Goal: Obtain resource: Download file/media

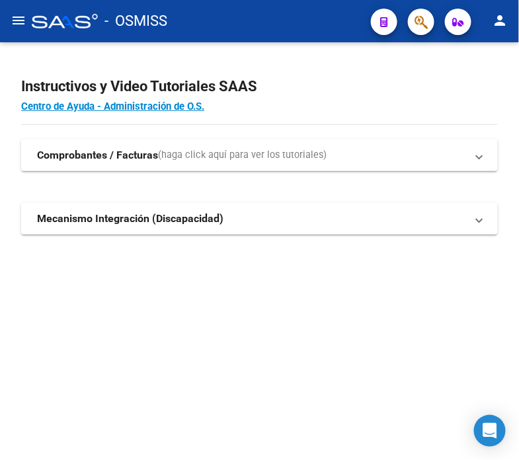
click at [423, 34] on span "button" at bounding box center [421, 22] width 13 height 27
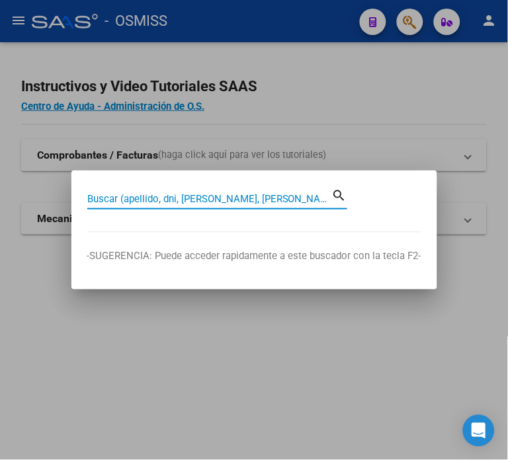
paste input "113-5793"
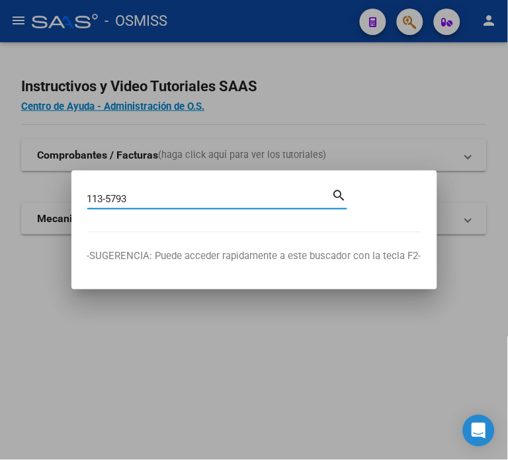
type input "113-5793"
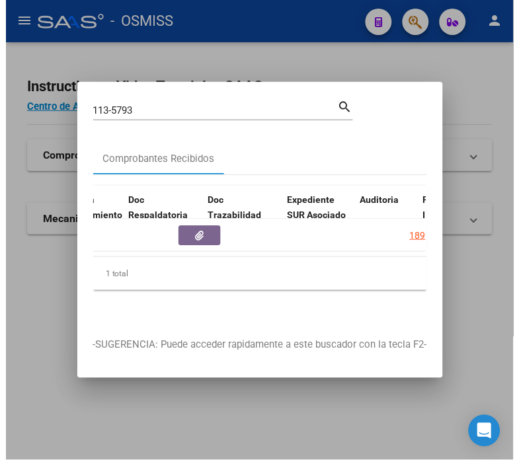
scroll to position [0, 864]
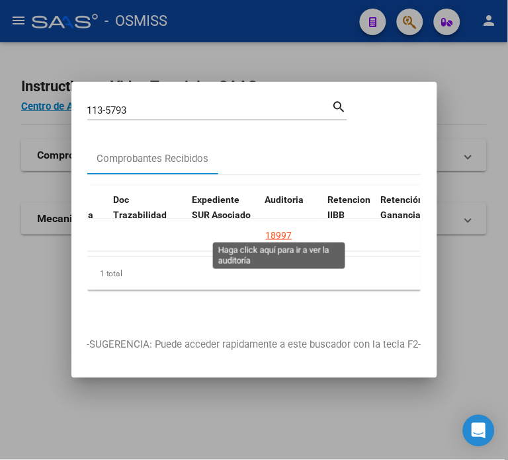
click at [280, 228] on div "18997" at bounding box center [279, 235] width 26 height 15
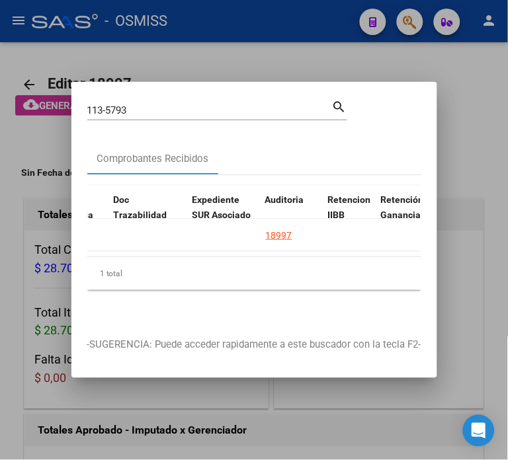
click at [28, 281] on div at bounding box center [254, 230] width 508 height 460
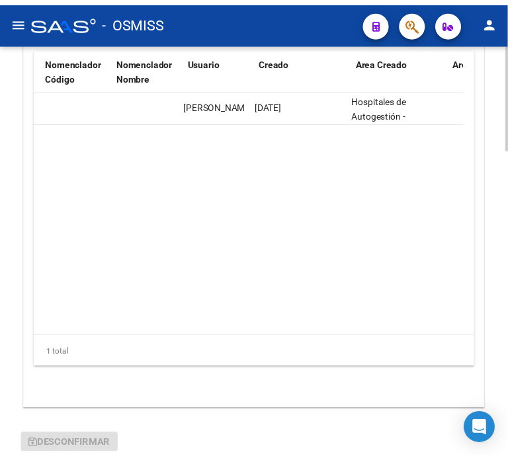
scroll to position [0, 1580]
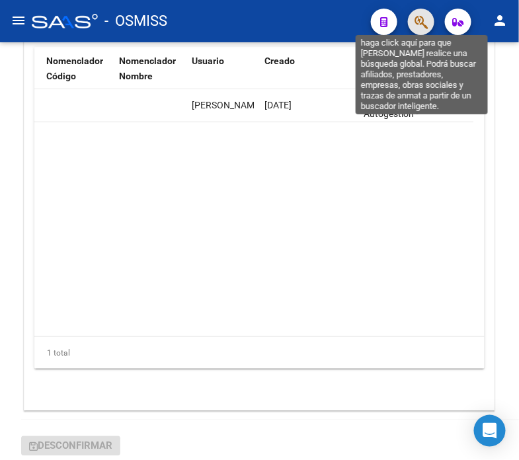
click at [424, 20] on icon "button" at bounding box center [421, 22] width 13 height 15
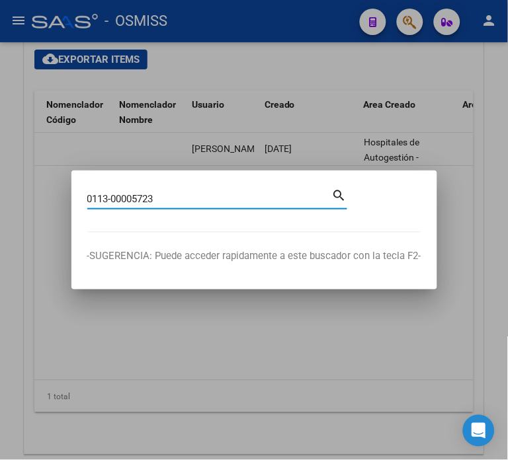
type input "0113-00005723"
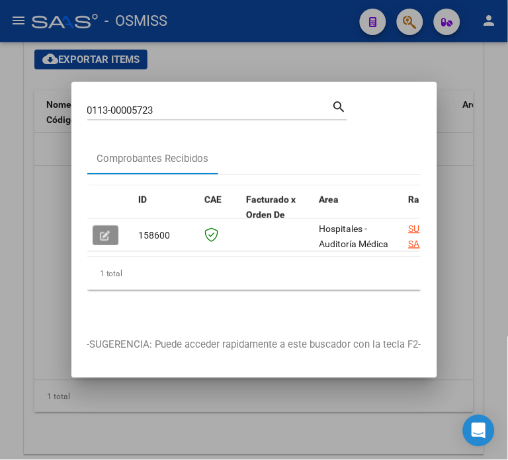
click at [108, 231] on icon "button" at bounding box center [106, 236] width 10 height 10
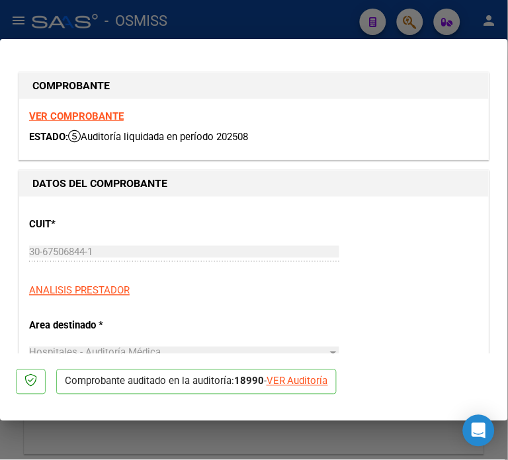
type input "2025-09-08"
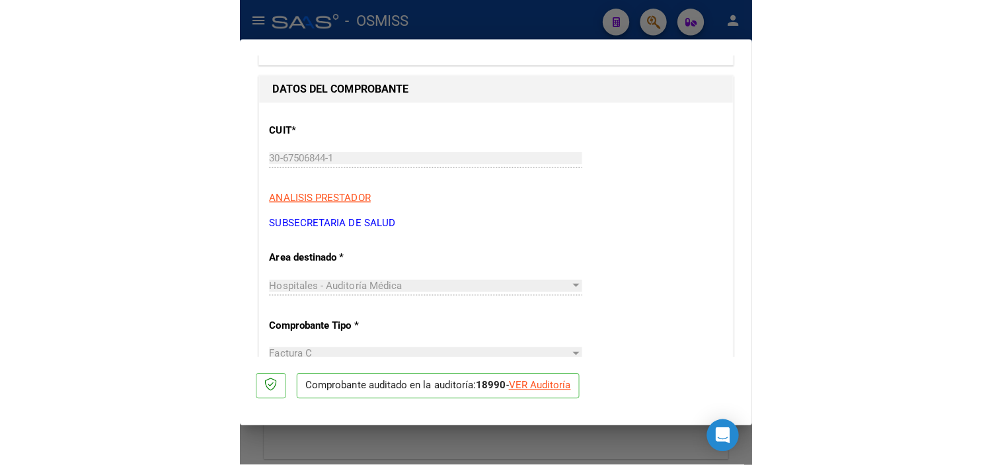
scroll to position [0, 0]
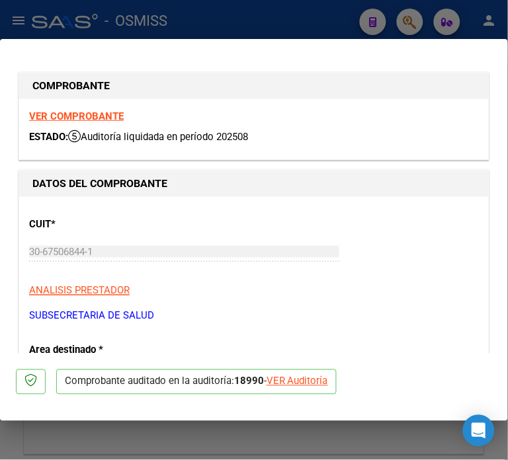
click at [84, 119] on strong "VER COMPROBANTE" at bounding box center [76, 116] width 95 height 12
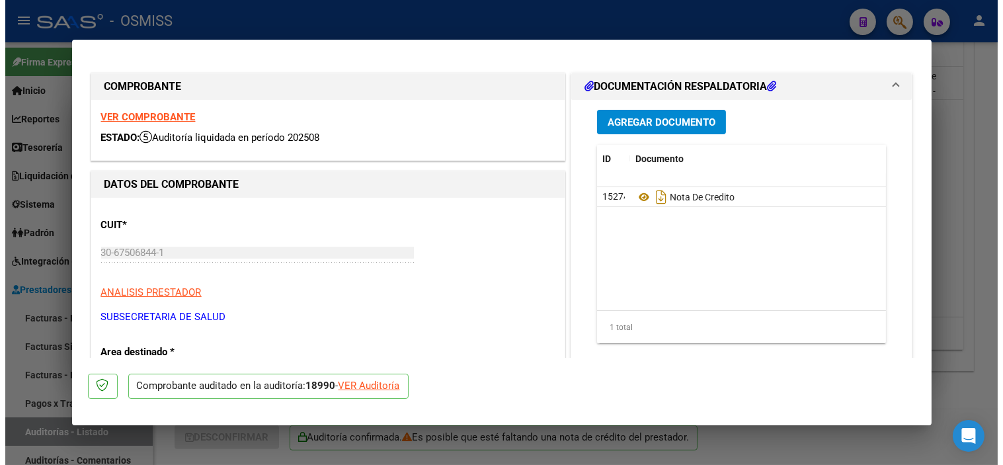
scroll to position [0, 1180]
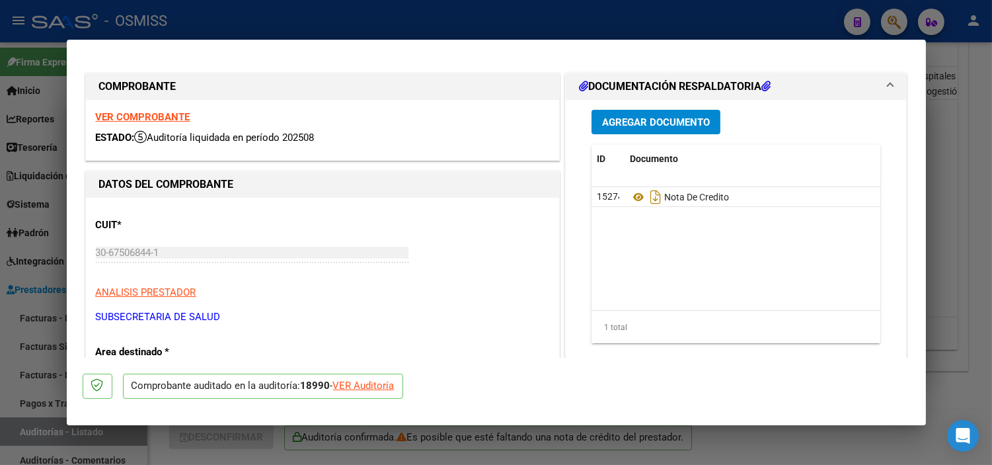
click at [0, 388] on div at bounding box center [496, 232] width 992 height 465
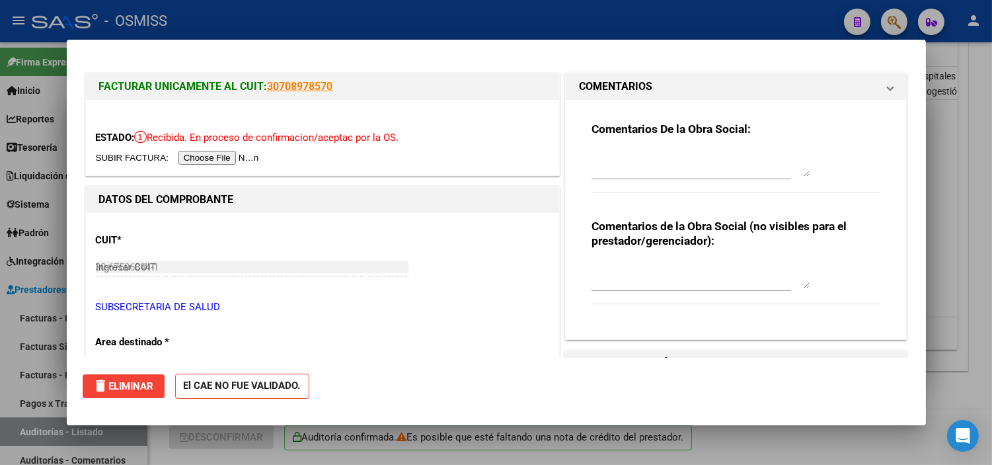
type input "$ 0,00"
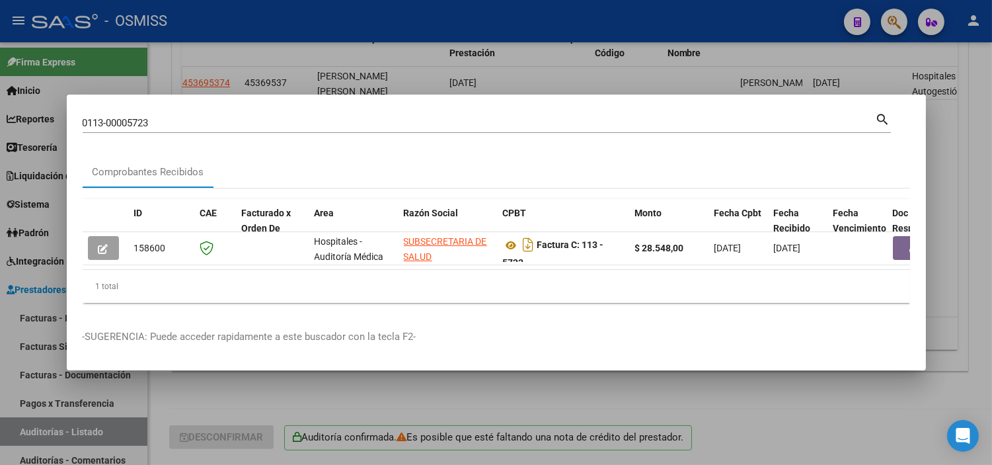
click at [36, 381] on div at bounding box center [496, 232] width 992 height 465
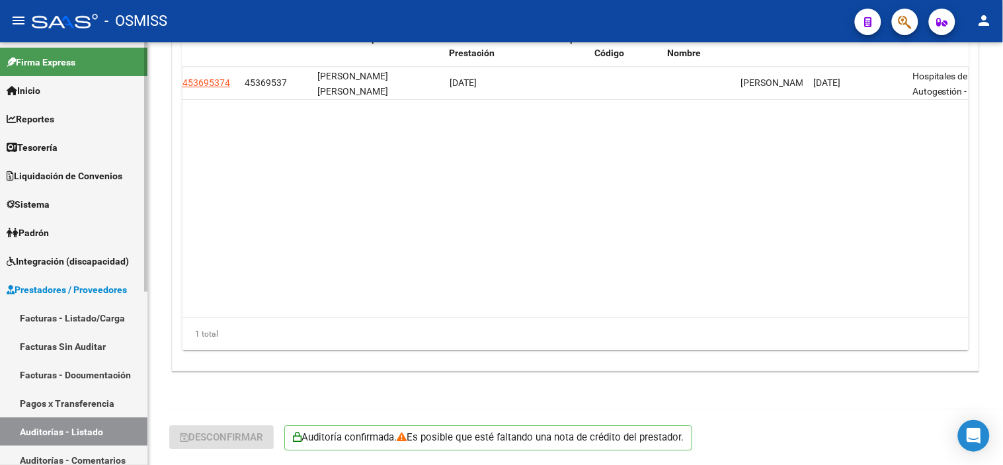
click at [50, 169] on span "Liquidación de Convenios" at bounding box center [65, 176] width 116 height 15
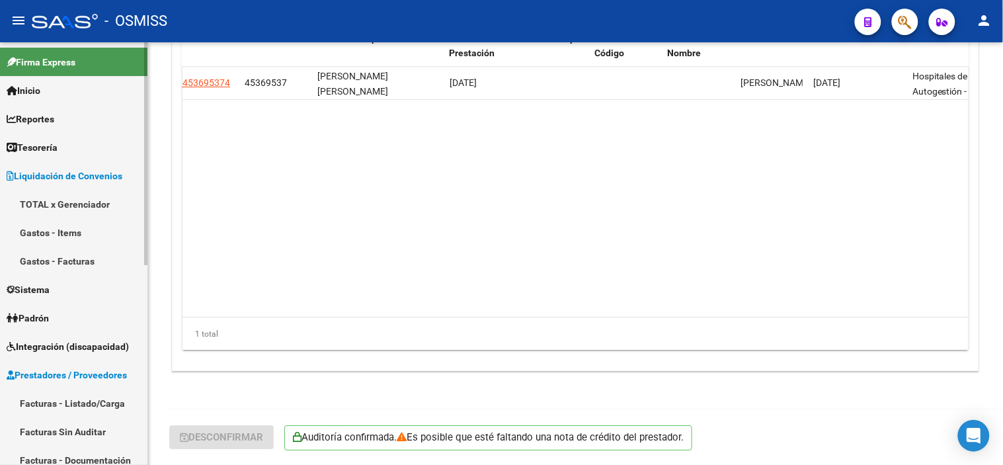
click at [50, 169] on span "Liquidación de Convenios" at bounding box center [65, 176] width 116 height 15
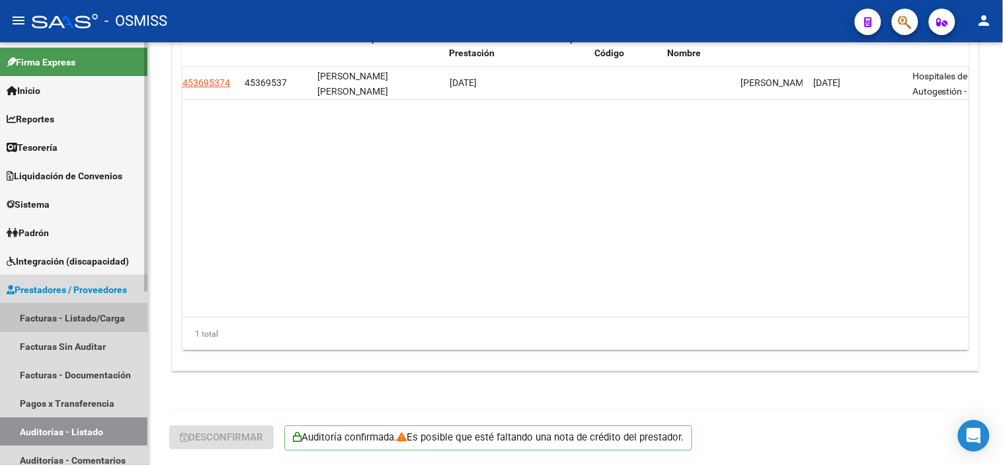
click at [76, 315] on link "Facturas - Listado/Carga" at bounding box center [73, 317] width 147 height 28
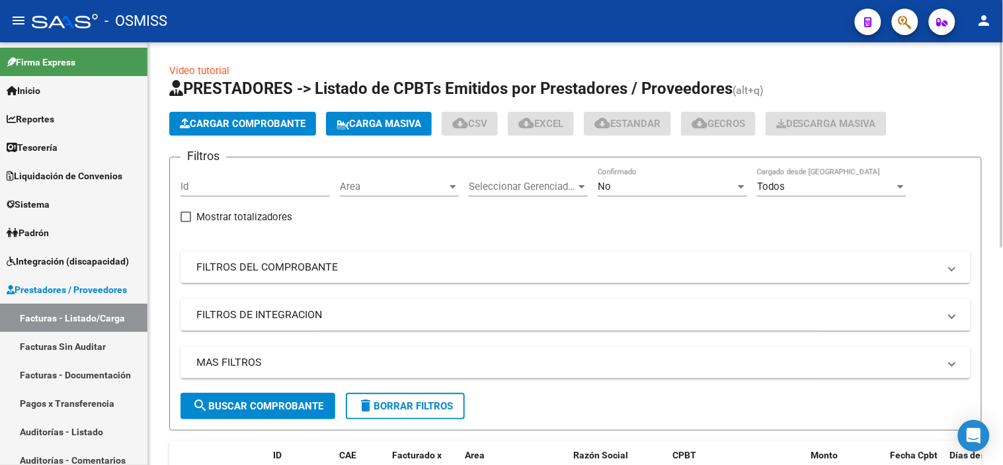
click at [387, 180] on div "Area Area" at bounding box center [399, 182] width 119 height 28
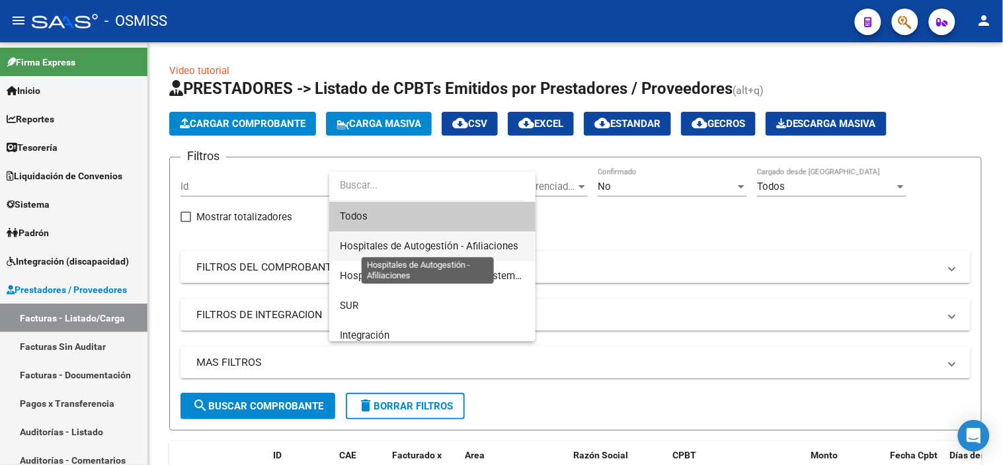
click at [401, 245] on span "Hospitales de Autogestión - Afiliaciones" at bounding box center [429, 246] width 179 height 12
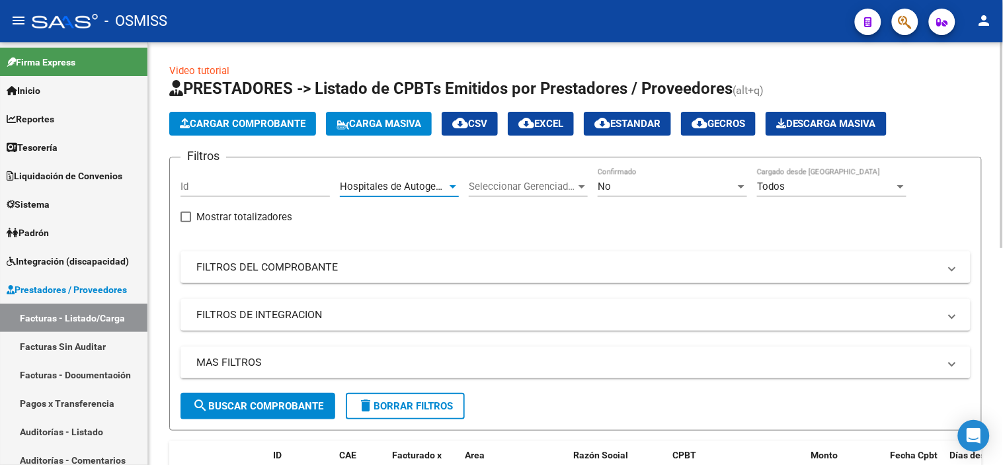
click at [518, 184] on div "No" at bounding box center [667, 187] width 138 height 12
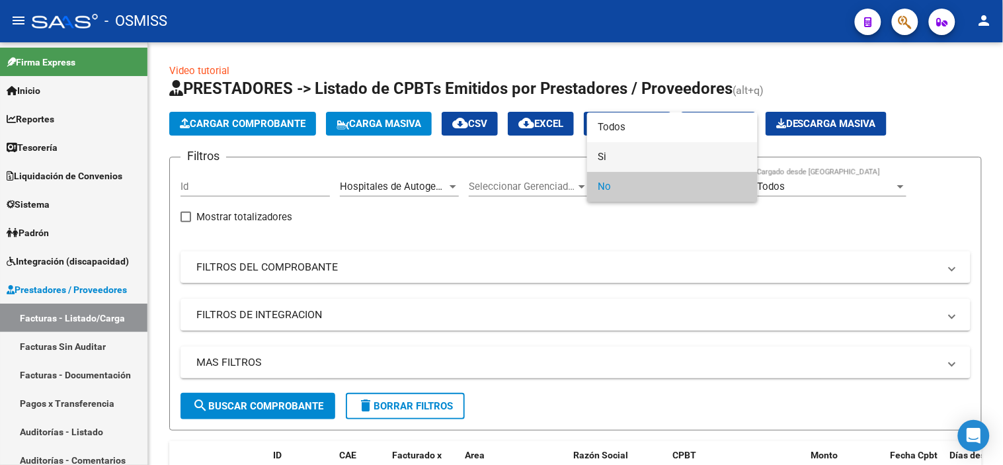
click at [518, 161] on span "Si" at bounding box center [672, 157] width 149 height 30
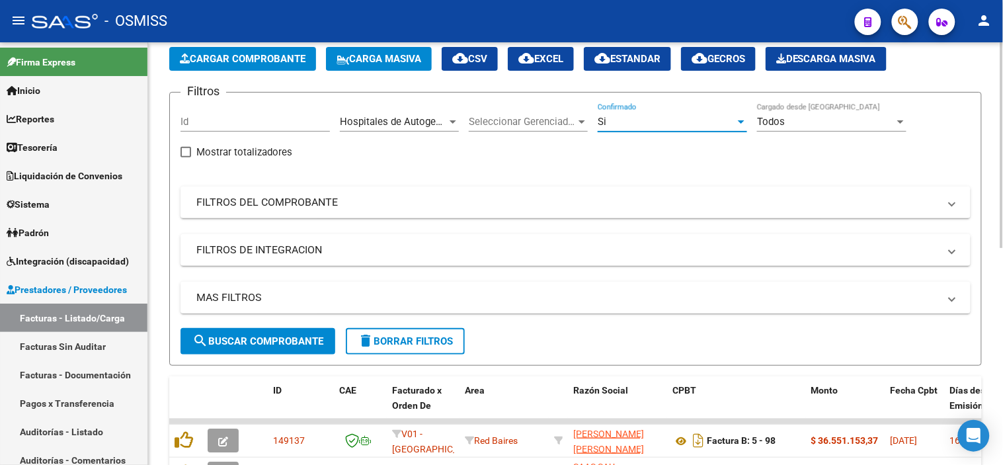
scroll to position [147, 0]
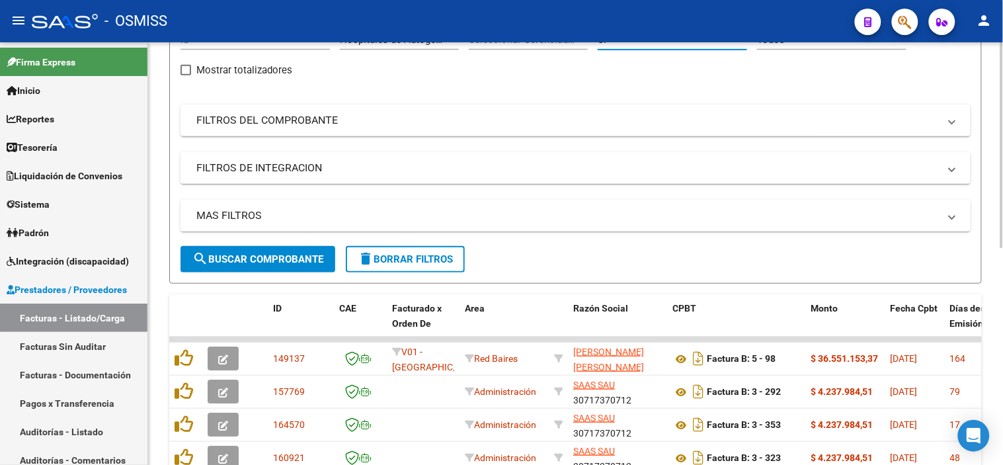
click at [392, 219] on mat-panel-title "MAS FILTROS" at bounding box center [567, 215] width 743 height 15
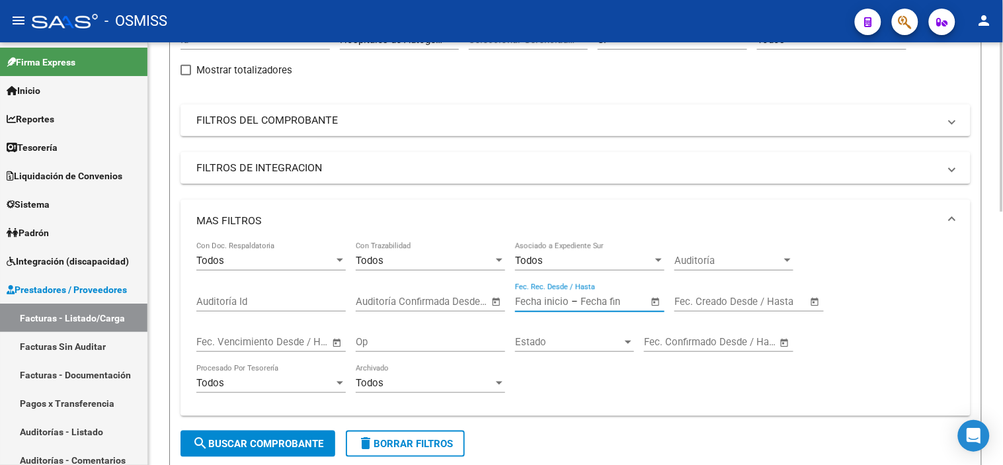
click at [518, 305] on input "text" at bounding box center [542, 302] width 54 height 12
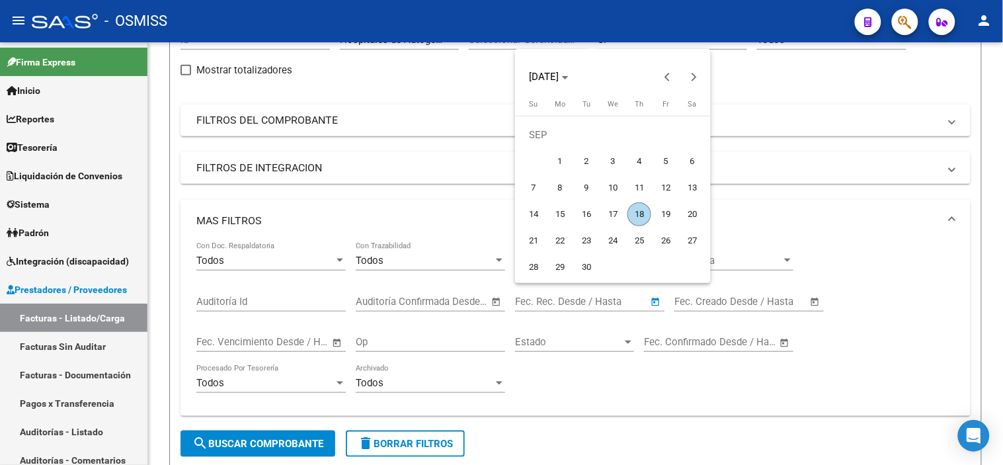
click at [518, 219] on span "17" at bounding box center [613, 214] width 24 height 24
type input "[DATE]"
click at [518, 219] on span "17" at bounding box center [613, 214] width 24 height 24
type input "[DATE]"
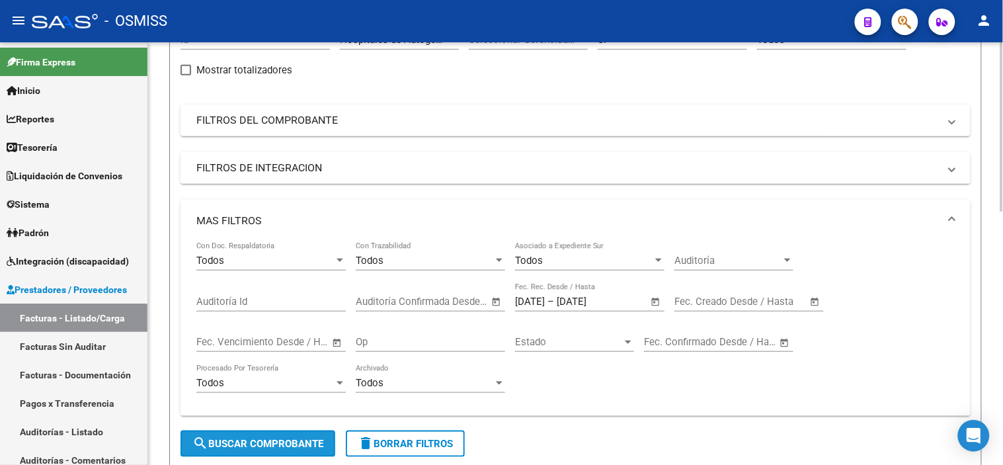
click at [312, 443] on span "search Buscar Comprobante" at bounding box center [257, 444] width 131 height 12
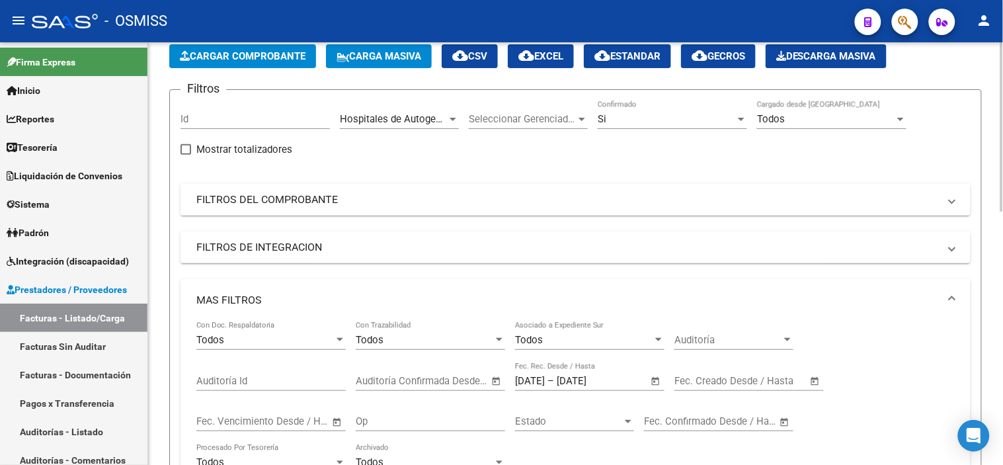
scroll to position [0, 0]
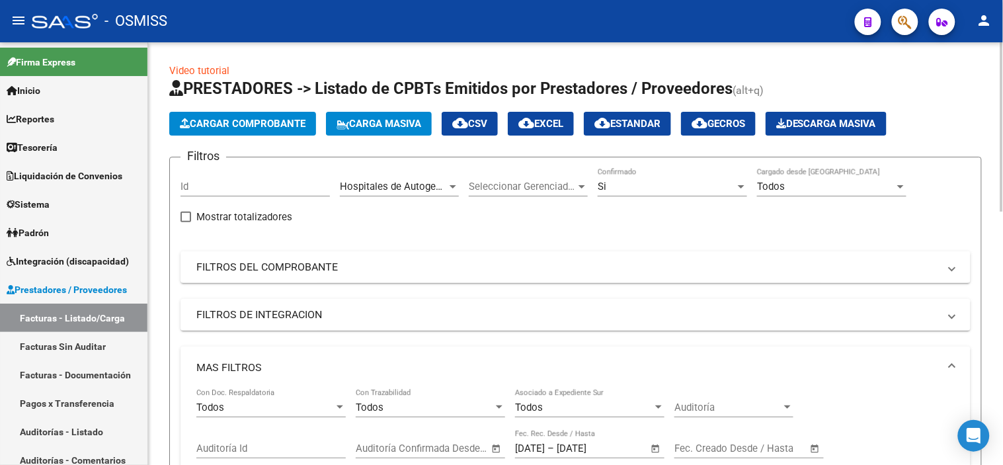
click at [518, 123] on span "cloud_download EXCEL" at bounding box center [540, 124] width 45 height 12
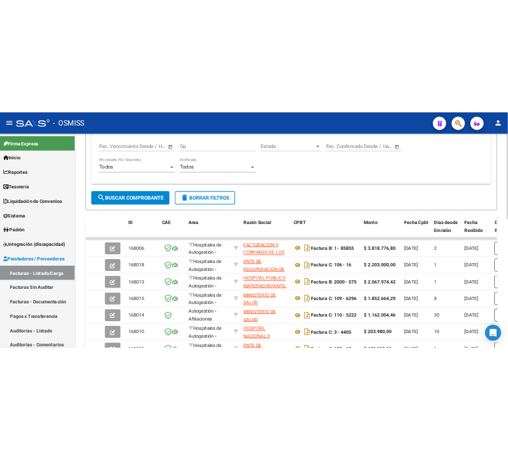
scroll to position [440, 0]
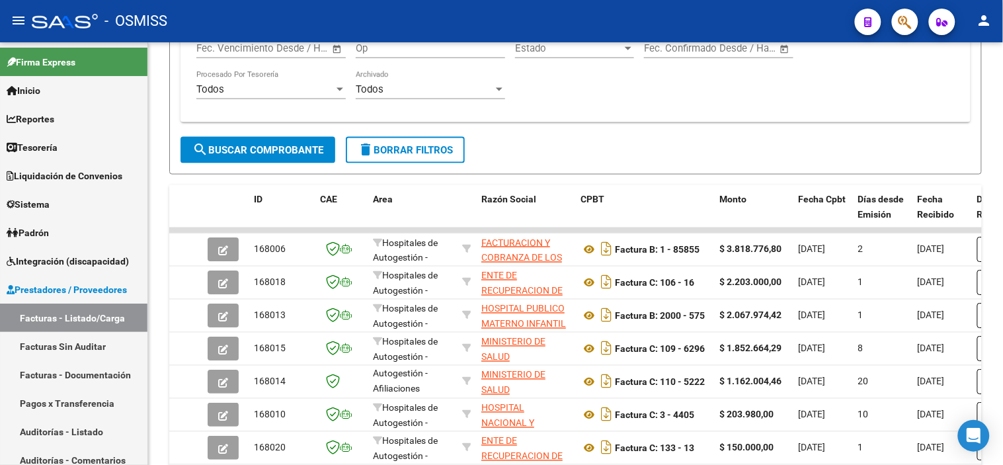
click at [518, 31] on span "button" at bounding box center [905, 22] width 13 height 27
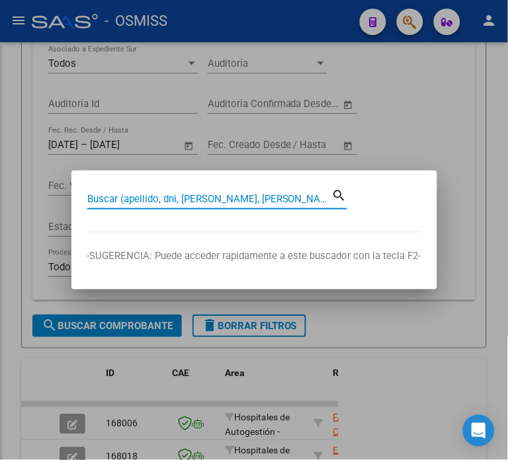
scroll to position [579, 0]
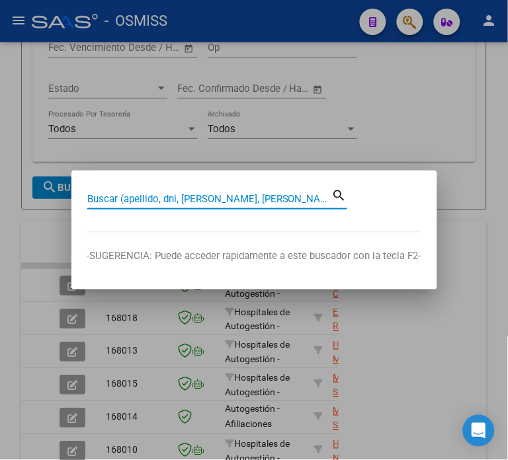
click at [194, 197] on input "Buscar (apellido, dni, [PERSON_NAME], [PERSON_NAME], cuit, obra social)" at bounding box center [209, 199] width 245 height 12
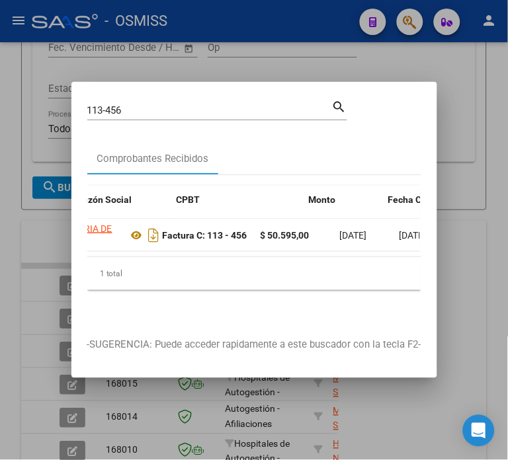
scroll to position [0, 331]
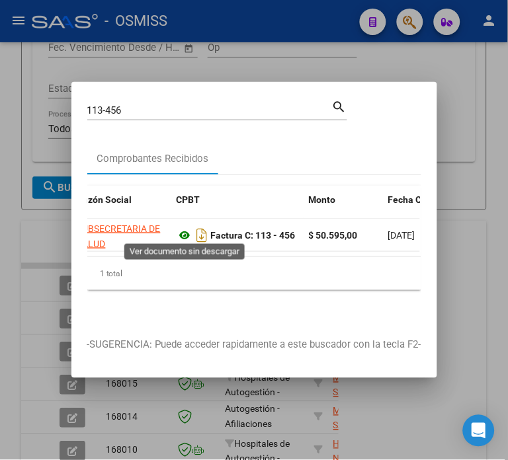
click at [190, 229] on icon at bounding box center [185, 235] width 17 height 16
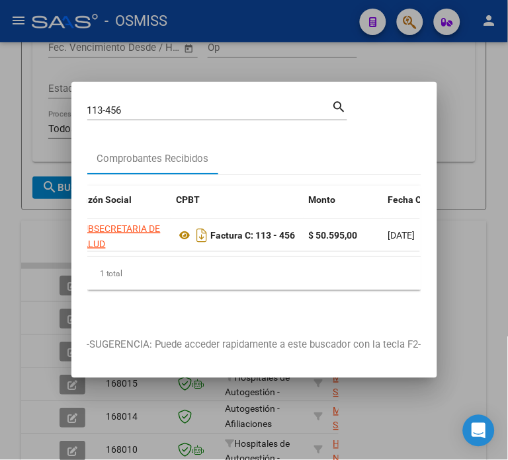
click at [170, 106] on input "113-456" at bounding box center [209, 110] width 245 height 12
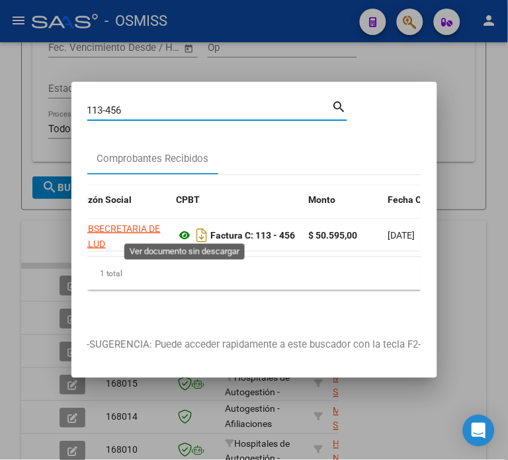
click at [186, 232] on icon at bounding box center [185, 235] width 17 height 16
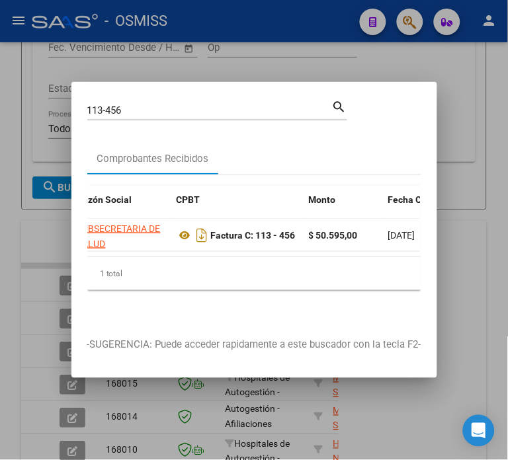
drag, startPoint x: 153, startPoint y: 262, endPoint x: 128, endPoint y: 261, distance: 24.5
click at [128, 261] on div "ID CAE Facturado x Orden De Area Razón Social CPBT Monto Fecha Cpbt Fecha Recib…" at bounding box center [254, 238] width 334 height 104
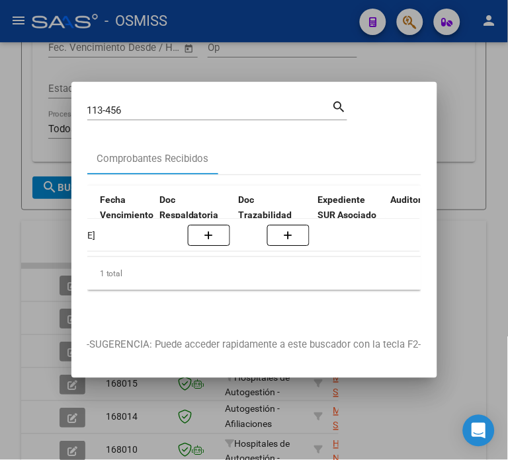
scroll to position [0, 752]
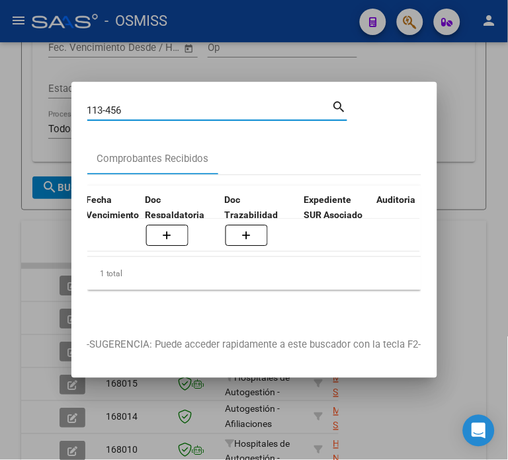
click at [169, 106] on input "113-456" at bounding box center [209, 110] width 245 height 12
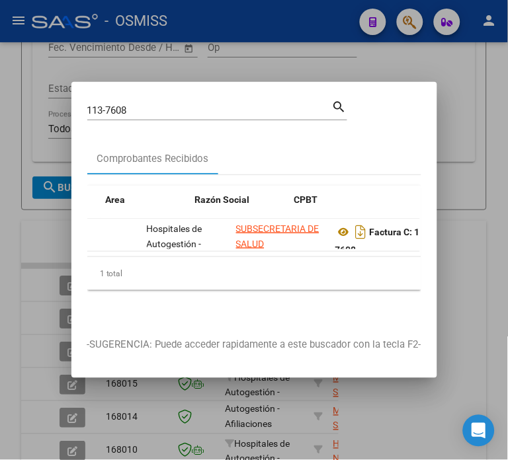
scroll to position [0, 255]
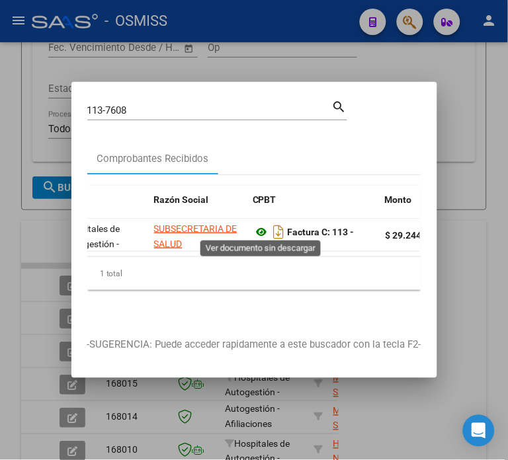
click at [263, 225] on icon at bounding box center [261, 232] width 17 height 16
click at [153, 104] on input "113-7608" at bounding box center [209, 110] width 245 height 12
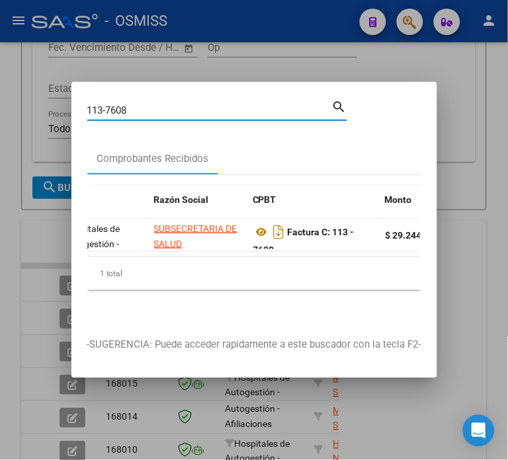
click at [153, 104] on input "113-7608" at bounding box center [209, 110] width 245 height 12
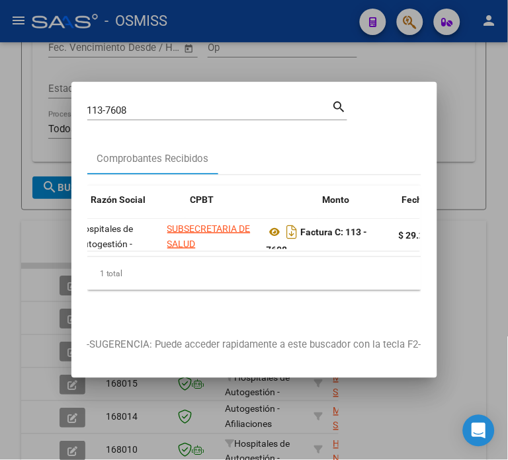
scroll to position [0, 317]
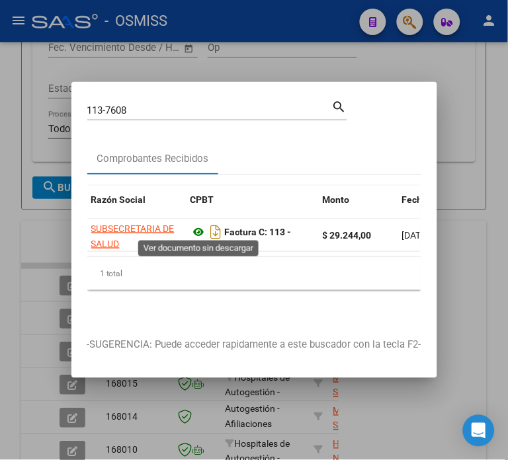
click at [196, 229] on icon at bounding box center [198, 232] width 17 height 16
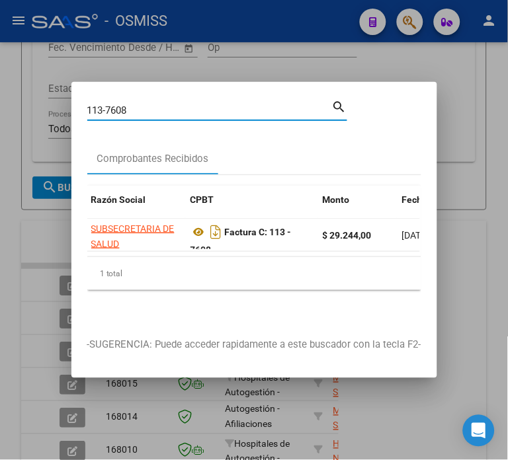
click at [163, 104] on input "113-7608" at bounding box center [209, 110] width 245 height 12
click at [164, 104] on input "113-7608" at bounding box center [209, 110] width 245 height 12
click at [163, 104] on input "113-7608" at bounding box center [209, 110] width 245 height 12
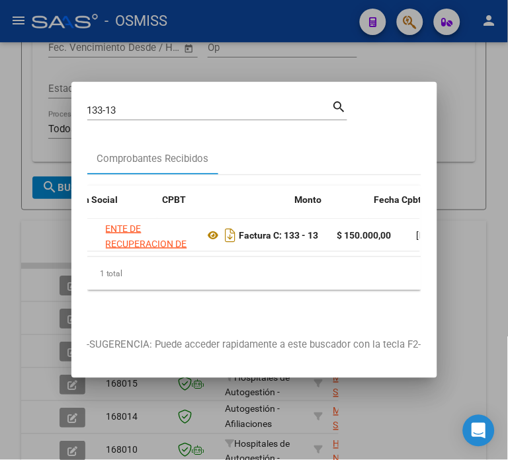
scroll to position [0, 358]
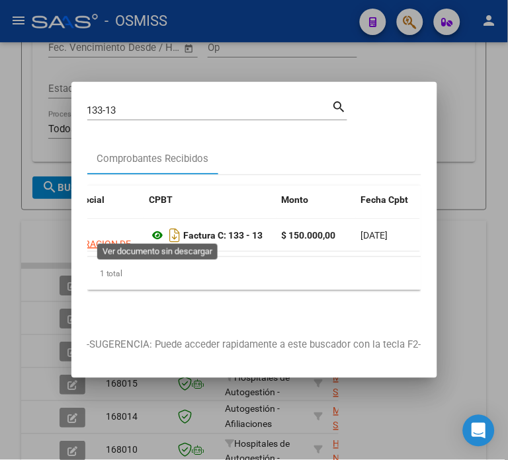
click at [156, 233] on icon at bounding box center [157, 235] width 17 height 16
click at [154, 229] on icon at bounding box center [157, 235] width 17 height 16
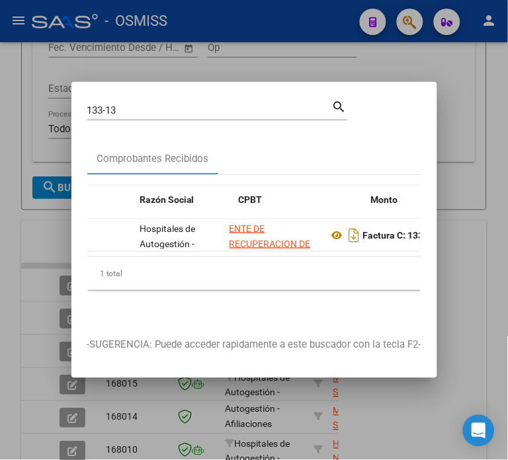
scroll to position [0, 296]
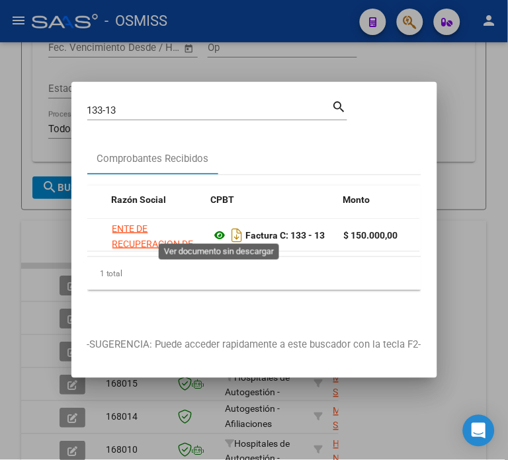
click at [218, 228] on icon at bounding box center [220, 235] width 17 height 16
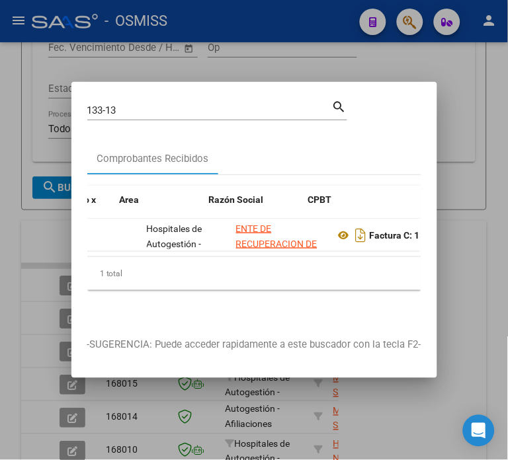
scroll to position [0, 248]
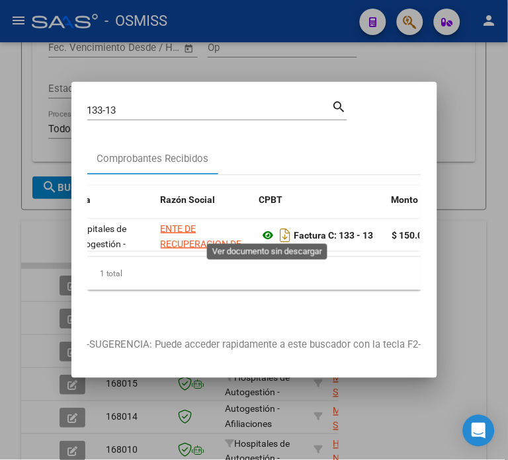
click at [268, 233] on icon at bounding box center [268, 235] width 17 height 16
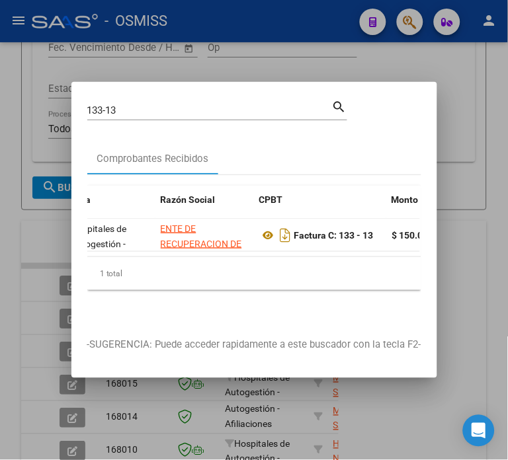
click at [159, 104] on input "133-13" at bounding box center [209, 110] width 245 height 12
click at [150, 117] on div "133-13 Buscar (apellido, dni, cuil, nro traspaso, cuit, obra social) search" at bounding box center [217, 115] width 260 height 35
click at [148, 104] on input "133-13" at bounding box center [209, 110] width 245 height 12
click at [147, 104] on input "133-13" at bounding box center [209, 110] width 245 height 12
click at [149, 106] on input "133-13" at bounding box center [209, 110] width 245 height 12
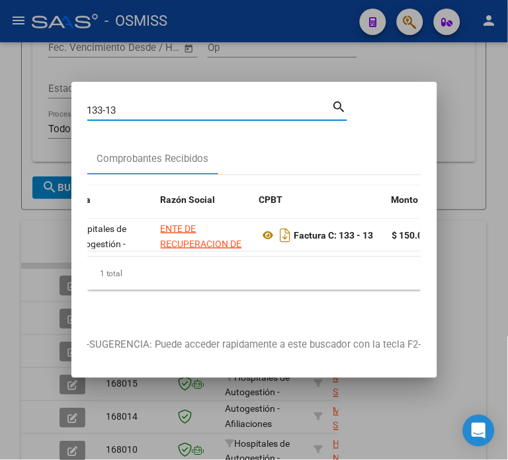
click at [149, 106] on input "133-13" at bounding box center [209, 110] width 245 height 12
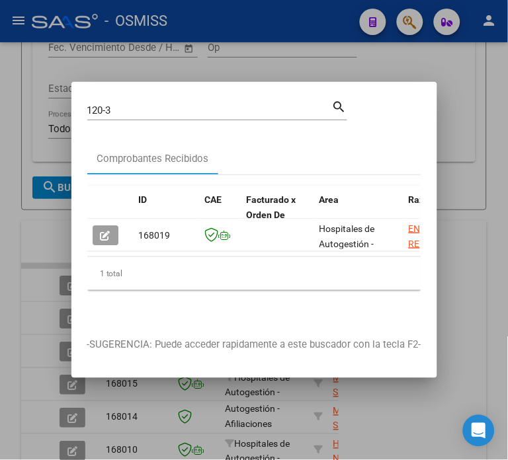
click at [108, 257] on datatable-body "168019 Hospitales de Autogestión - Afiliaciones ENTE DE RECUPERACION DE FONDOS …" at bounding box center [253, 238] width 333 height 38
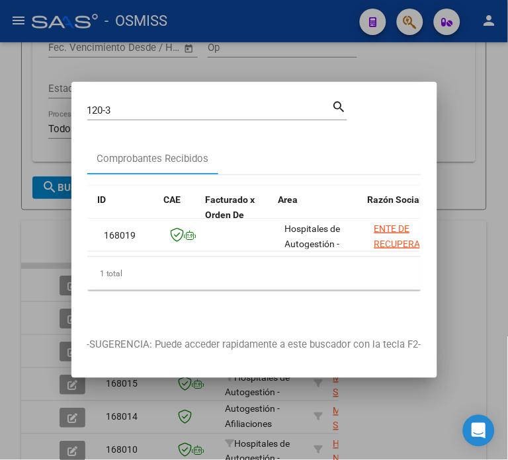
scroll to position [0, 173]
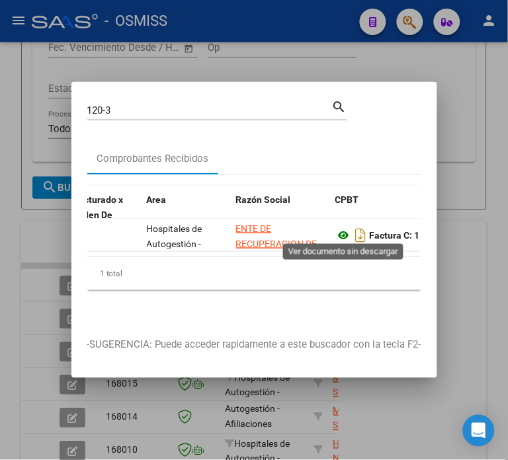
click at [343, 231] on icon at bounding box center [343, 235] width 17 height 16
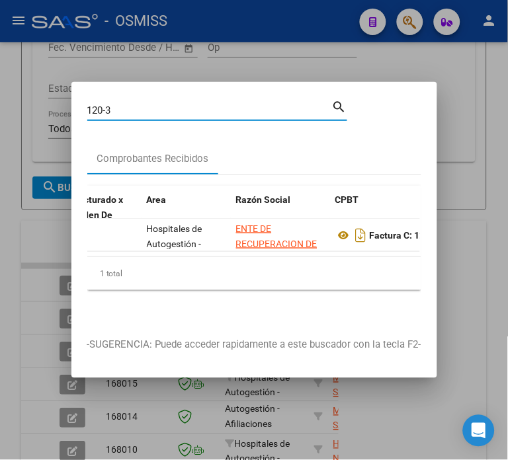
click at [127, 108] on input "120-3" at bounding box center [209, 110] width 245 height 12
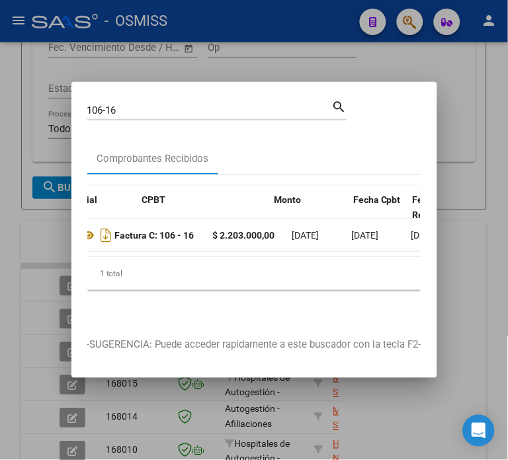
scroll to position [0, 366]
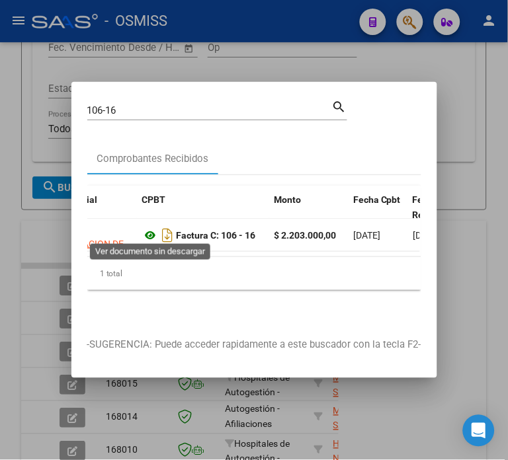
click at [152, 229] on icon at bounding box center [150, 235] width 17 height 16
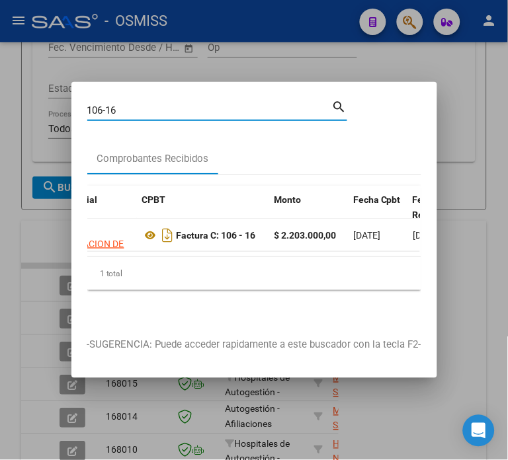
click at [171, 104] on input "106-16" at bounding box center [209, 110] width 245 height 12
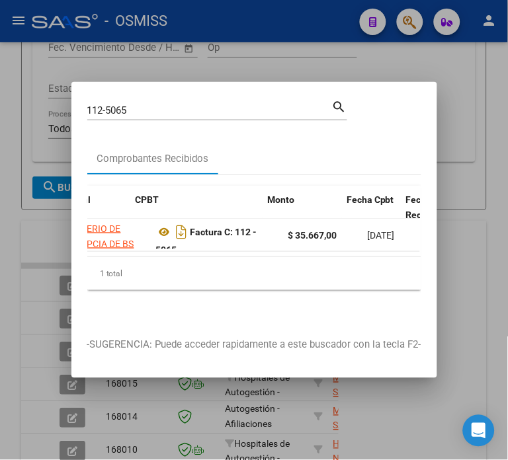
scroll to position [0, 317]
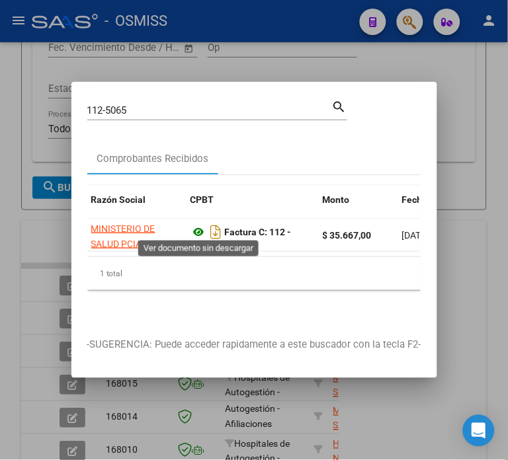
click at [198, 232] on icon at bounding box center [198, 232] width 17 height 16
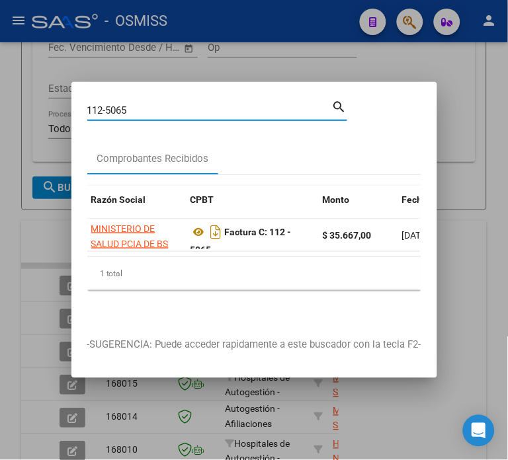
click at [183, 107] on input "112-5065" at bounding box center [209, 110] width 245 height 12
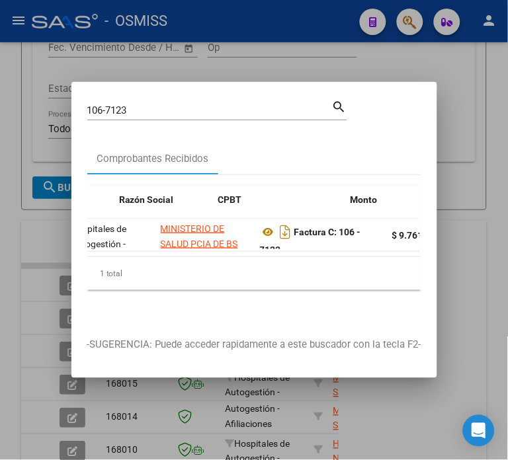
scroll to position [0, 352]
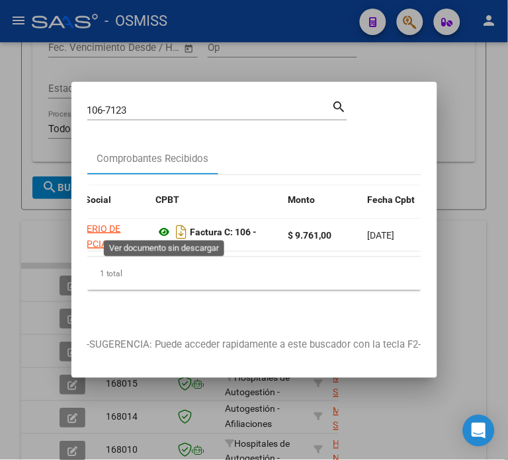
click at [163, 229] on icon at bounding box center [164, 232] width 17 height 16
click at [164, 225] on icon at bounding box center [164, 232] width 17 height 16
click at [157, 108] on input "106-7123" at bounding box center [209, 110] width 245 height 12
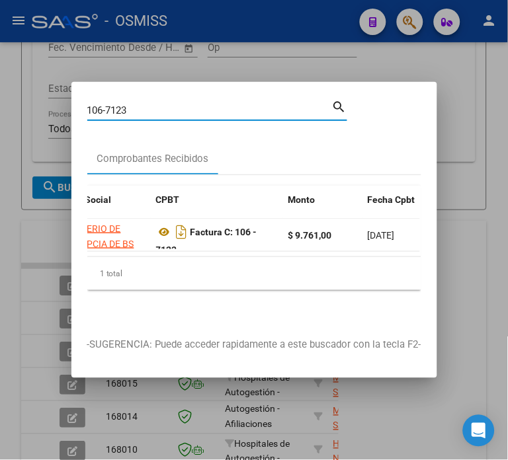
click at [157, 108] on input "106-7123" at bounding box center [209, 110] width 245 height 12
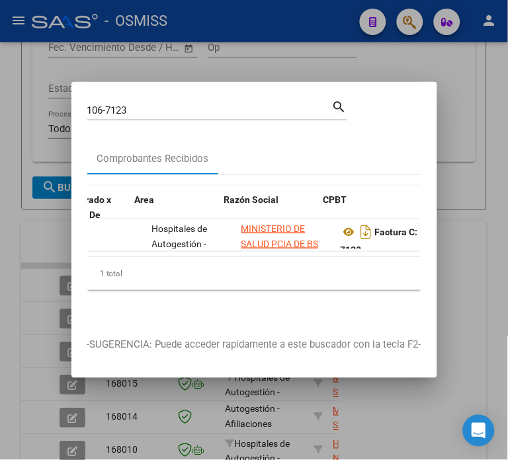
scroll to position [0, 206]
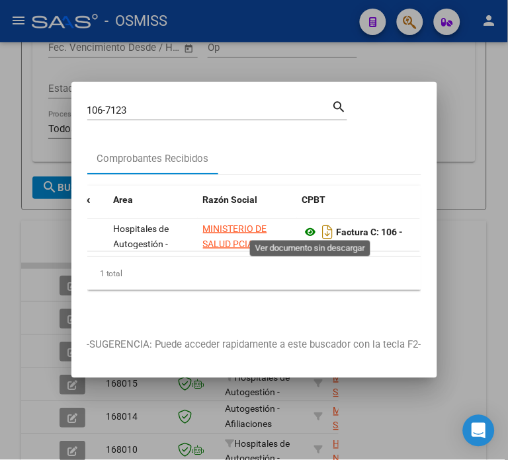
click at [315, 229] on icon at bounding box center [310, 232] width 17 height 16
click at [188, 104] on input "106-7123" at bounding box center [209, 110] width 245 height 12
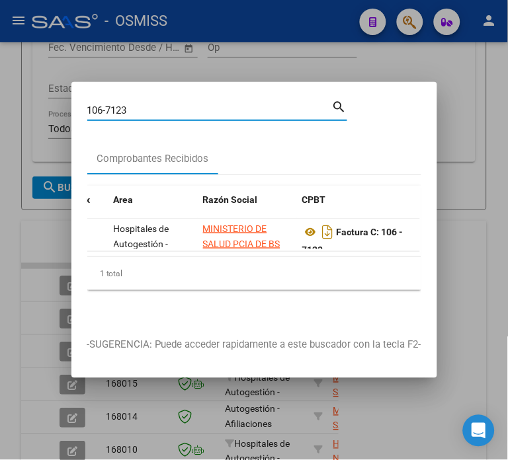
click at [188, 104] on input "106-7123" at bounding box center [209, 110] width 245 height 12
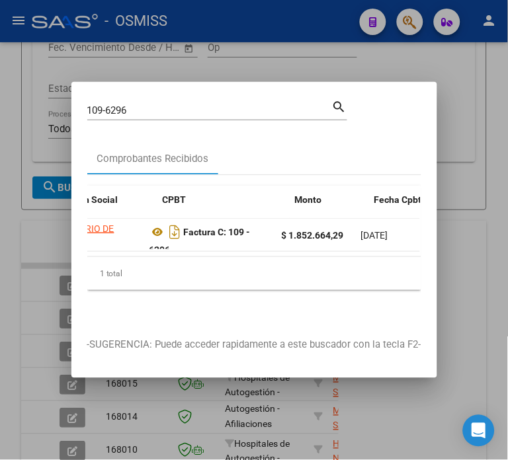
scroll to position [0, 331]
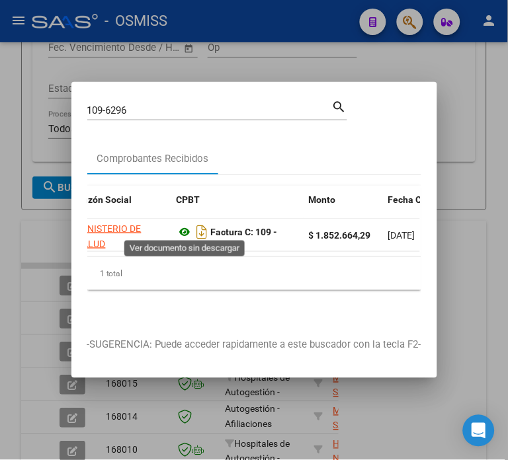
click at [184, 230] on icon at bounding box center [185, 232] width 17 height 16
click at [180, 110] on input "109-6296" at bounding box center [209, 110] width 245 height 12
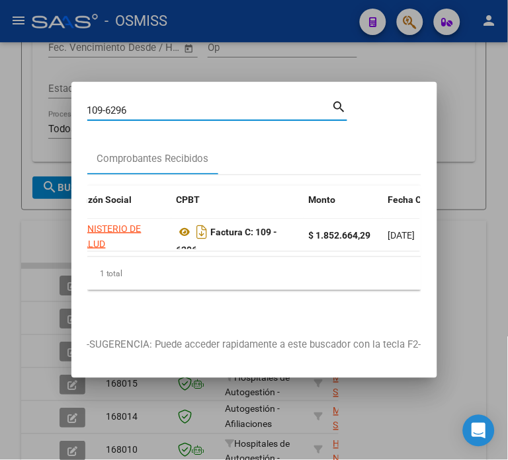
click at [180, 110] on input "109-6296" at bounding box center [209, 110] width 245 height 12
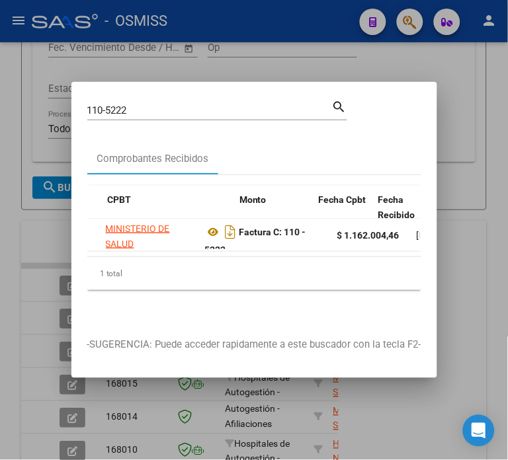
scroll to position [0, 400]
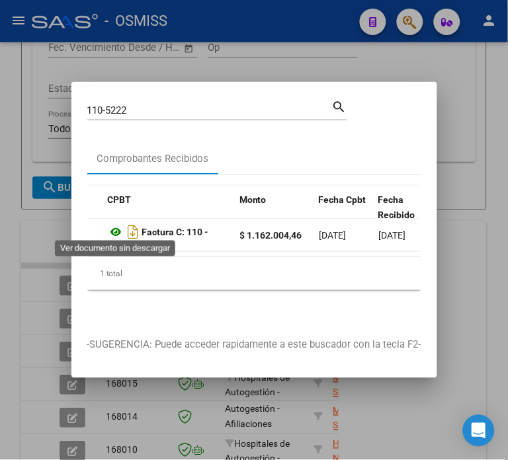
click at [110, 227] on icon at bounding box center [116, 232] width 17 height 16
click at [175, 104] on input "110-5222" at bounding box center [209, 110] width 245 height 12
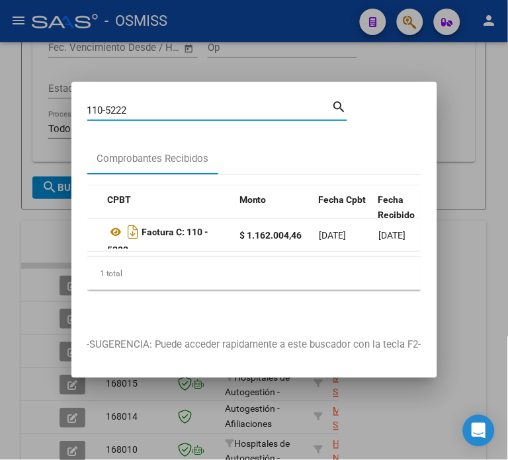
click at [175, 104] on input "110-5222" at bounding box center [209, 110] width 245 height 12
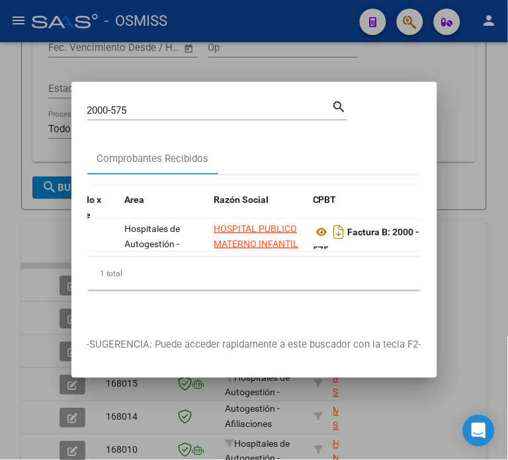
scroll to position [0, 206]
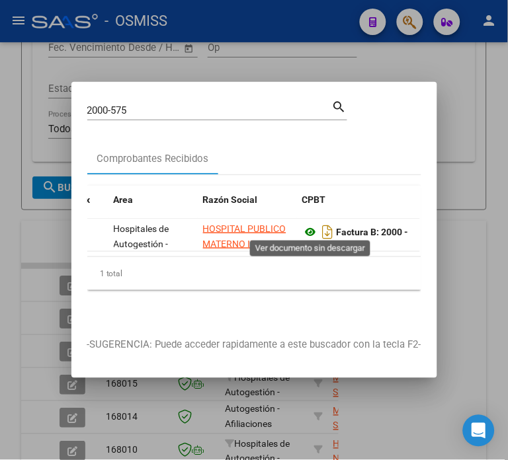
click at [311, 224] on icon at bounding box center [310, 232] width 17 height 16
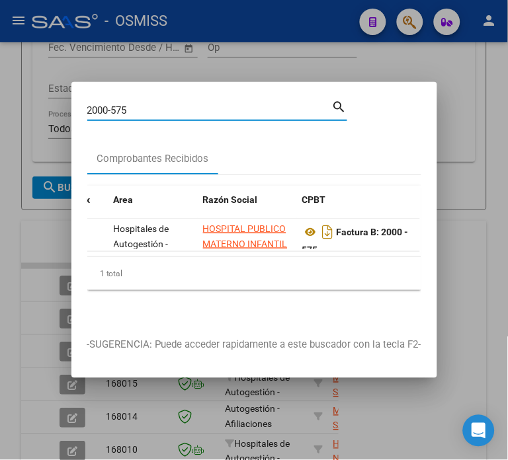
click at [200, 104] on input "2000-575" at bounding box center [209, 110] width 245 height 12
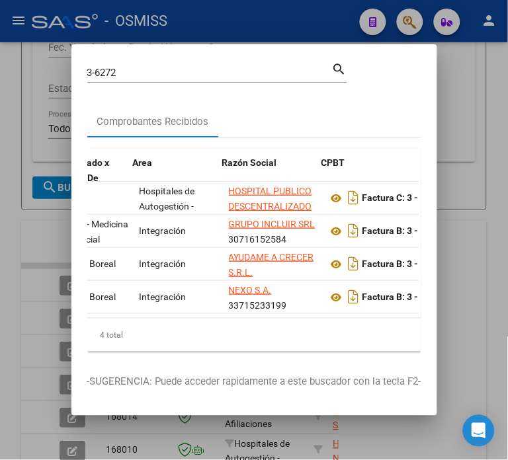
scroll to position [0, 269]
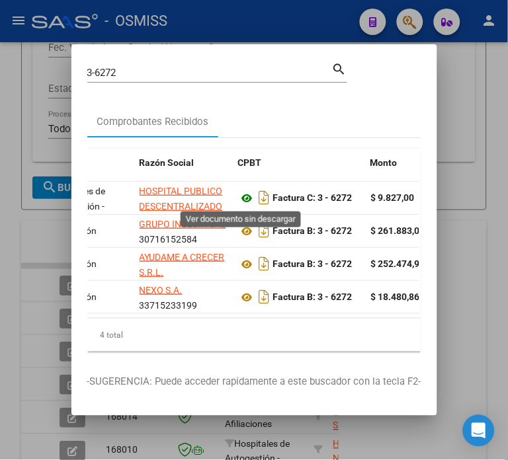
click at [241, 194] on icon at bounding box center [247, 198] width 17 height 16
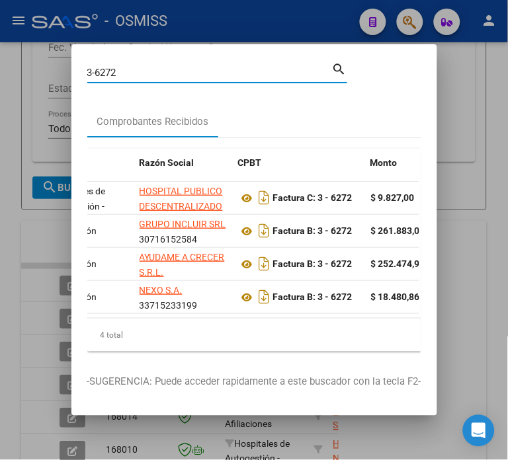
click at [196, 74] on input "3-6272" at bounding box center [209, 73] width 245 height 12
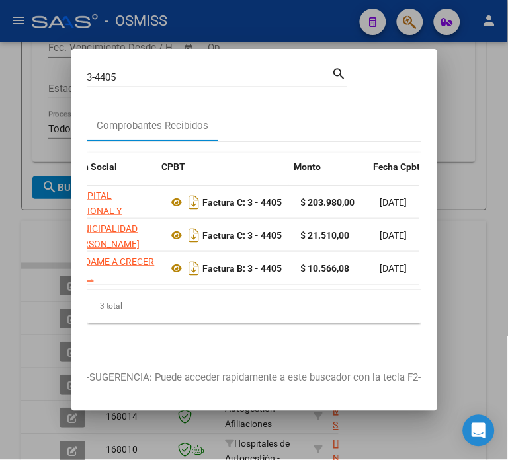
scroll to position [0, 374]
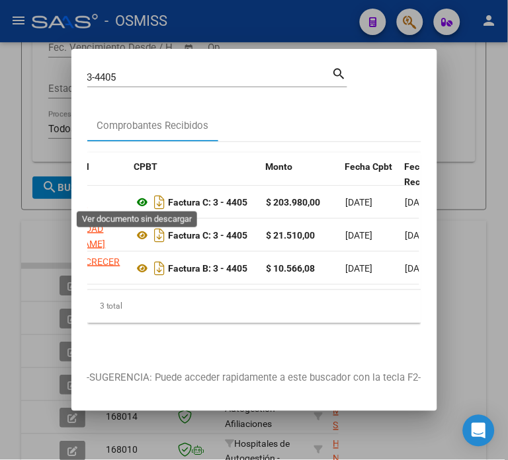
click at [141, 197] on icon at bounding box center [142, 202] width 17 height 16
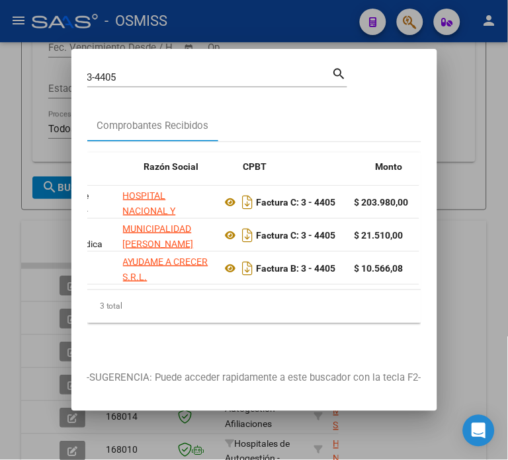
scroll to position [0, 256]
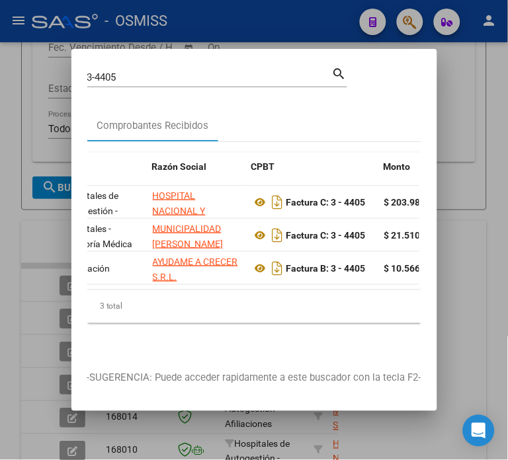
click at [214, 71] on input "3-4405" at bounding box center [209, 77] width 245 height 12
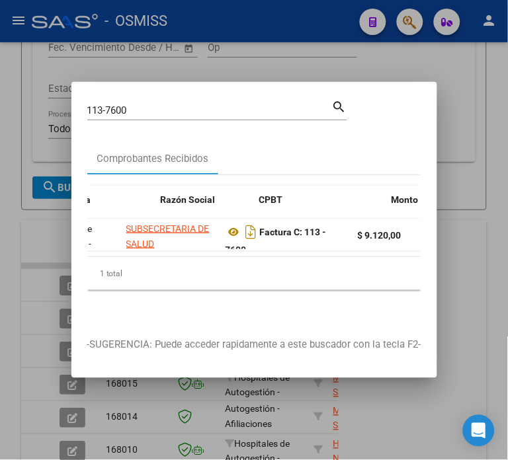
scroll to position [0, 407]
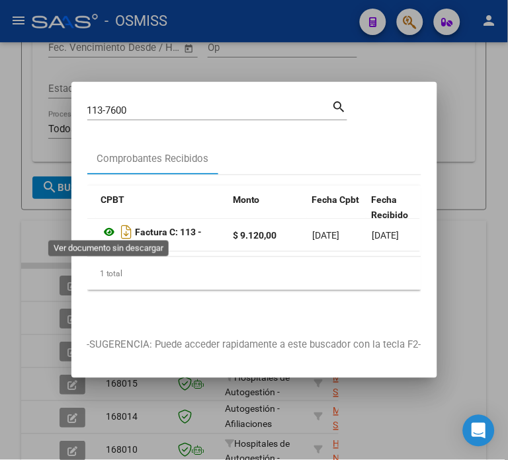
click at [108, 225] on icon at bounding box center [109, 232] width 17 height 16
click at [110, 224] on icon at bounding box center [109, 232] width 17 height 16
click at [188, 101] on div "113-7600 Buscar (apellido, dni, cuil, nro traspaso, cuit, obra social)" at bounding box center [209, 111] width 245 height 20
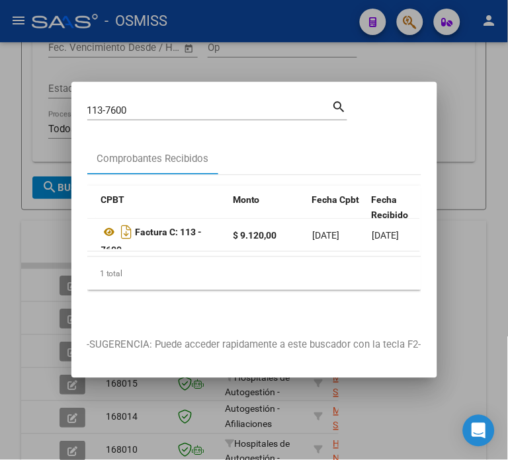
click at [188, 101] on div "113-7600 Buscar (apellido, dni, cuil, nro traspaso, cuit, obra social)" at bounding box center [209, 111] width 245 height 20
click at [196, 104] on input "113-7600" at bounding box center [209, 110] width 245 height 12
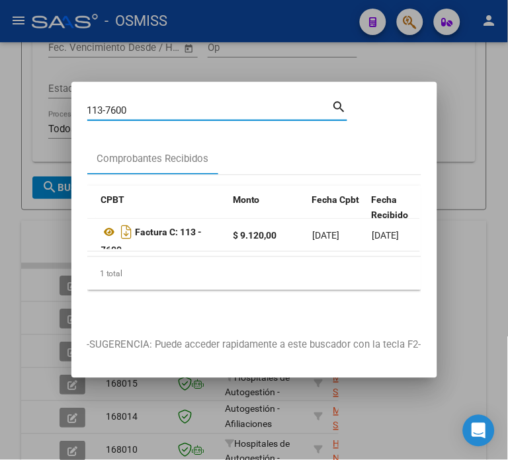
click at [196, 104] on input "113-7600" at bounding box center [209, 110] width 245 height 12
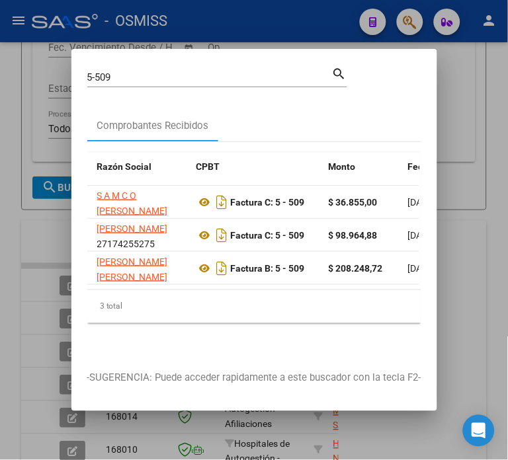
scroll to position [0, 291]
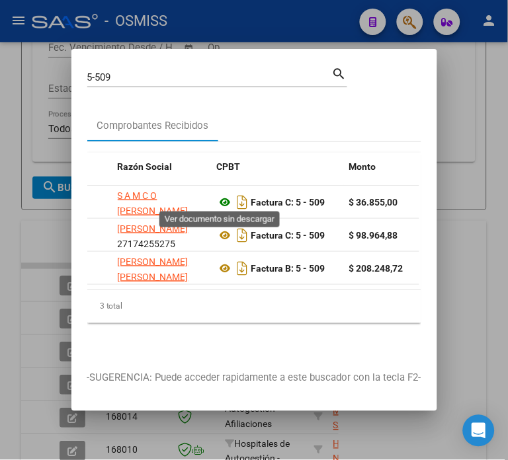
click at [220, 196] on icon at bounding box center [225, 202] width 17 height 16
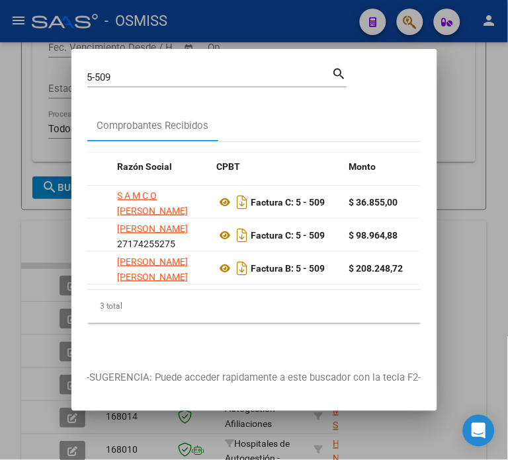
click at [153, 71] on input "5-509" at bounding box center [209, 77] width 245 height 12
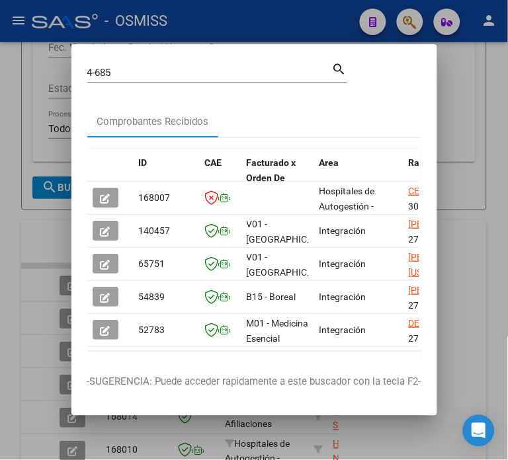
drag, startPoint x: 117, startPoint y: 360, endPoint x: 145, endPoint y: 364, distance: 28.7
click at [145, 364] on mat-dialog-container "4-685 Buscar (apellido, dni, cuil, nro traspaso, cuit, obra social) search Comp…" at bounding box center [254, 230] width 366 height 372
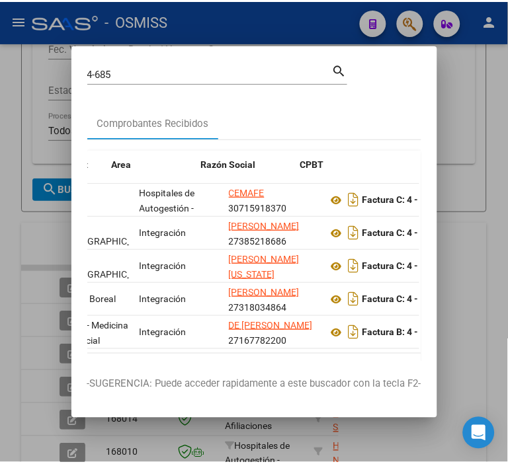
scroll to position [0, 304]
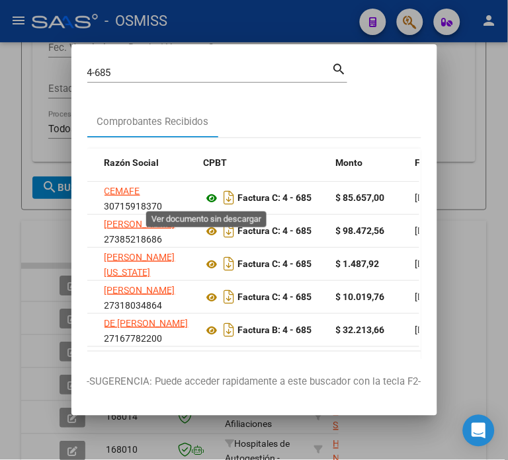
click at [208, 196] on icon at bounding box center [212, 198] width 17 height 16
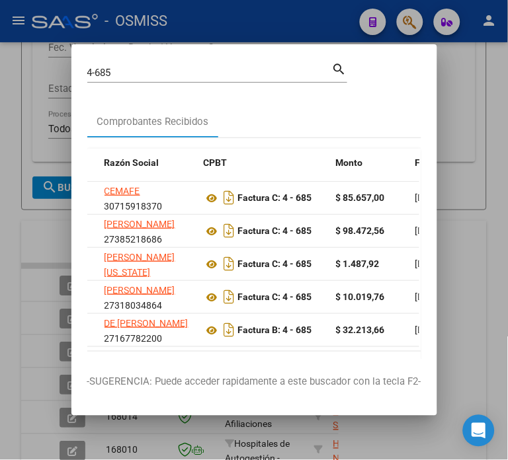
click at [220, 77] on input "4-685" at bounding box center [209, 73] width 245 height 12
click at [219, 77] on input "4-685" at bounding box center [209, 73] width 245 height 12
type input "4"
type input "29021484"
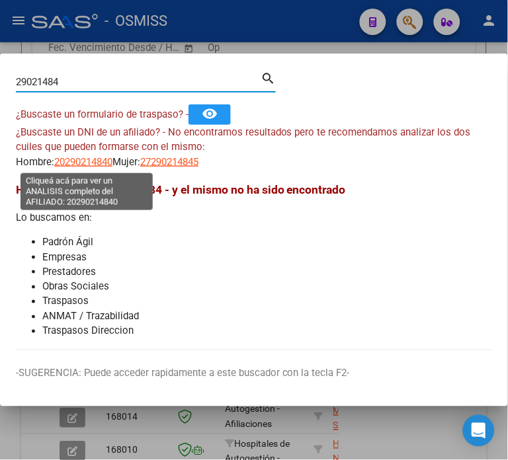
click at [87, 167] on span "20290214840" at bounding box center [83, 162] width 58 height 12
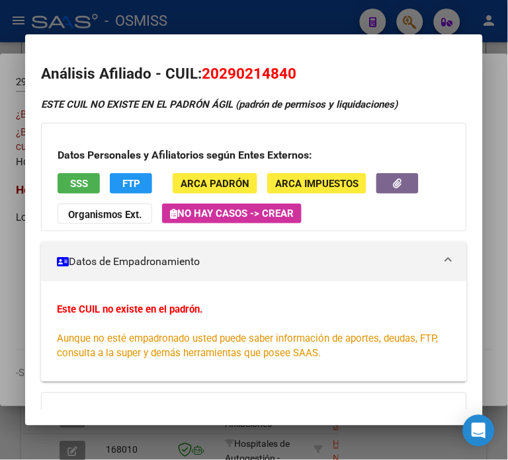
click at [9, 182] on div at bounding box center [254, 230] width 508 height 460
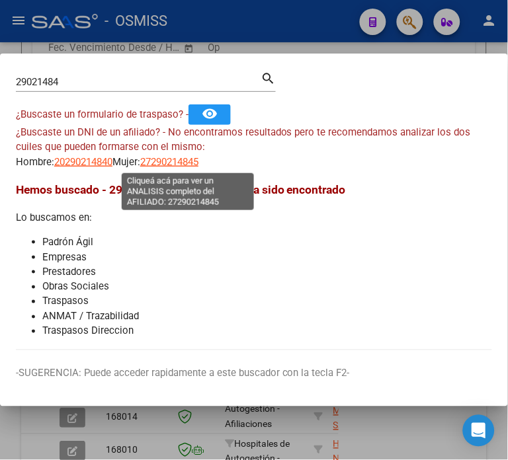
click at [186, 159] on span "27290214845" at bounding box center [169, 162] width 58 height 12
type textarea "27290214845"
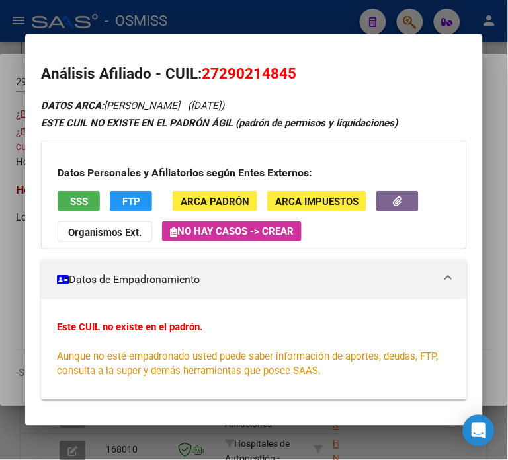
click at [80, 203] on span "SSS" at bounding box center [79, 202] width 18 height 12
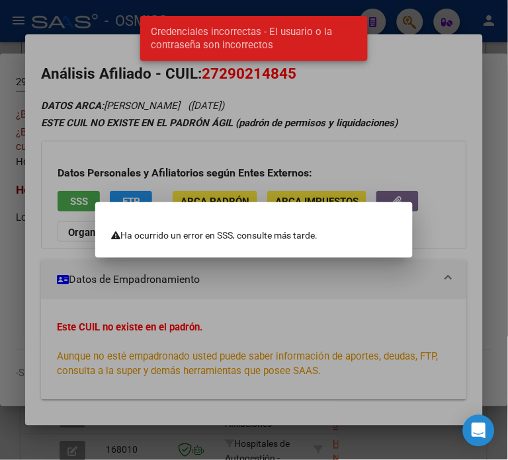
click at [200, 145] on div at bounding box center [254, 230] width 508 height 460
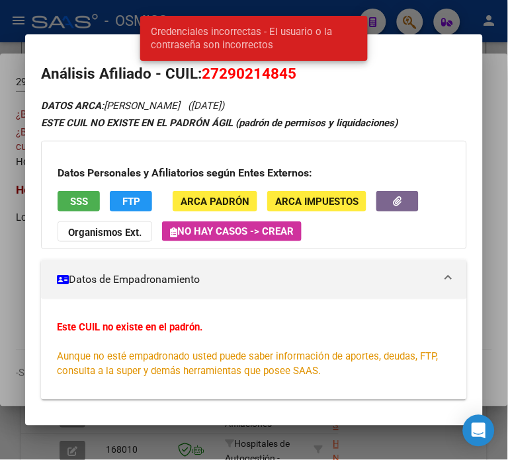
click at [102, 9] on div at bounding box center [254, 230] width 508 height 460
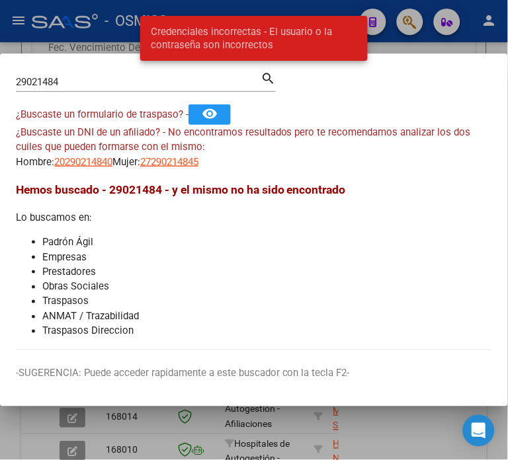
click at [102, 9] on div at bounding box center [254, 230] width 508 height 460
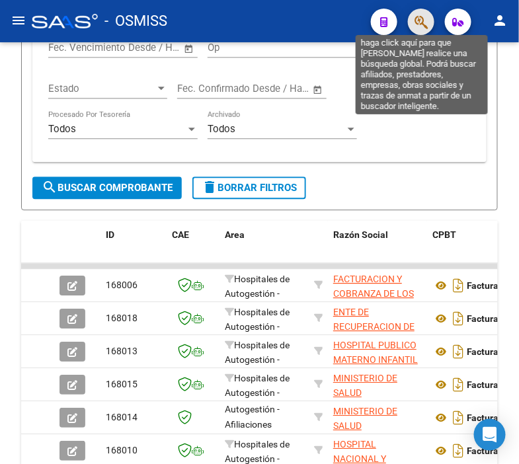
click at [423, 18] on icon "button" at bounding box center [421, 22] width 13 height 15
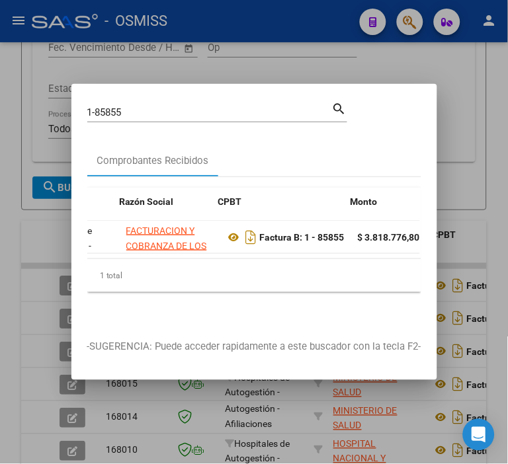
scroll to position [0, 289]
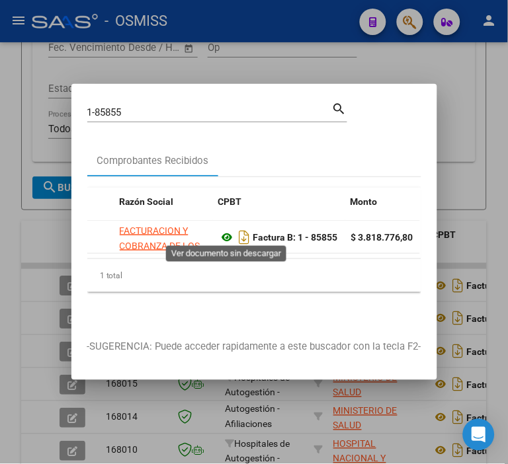
click at [227, 229] on icon at bounding box center [227, 237] width 17 height 16
click at [203, 109] on input "1-85855" at bounding box center [209, 112] width 245 height 12
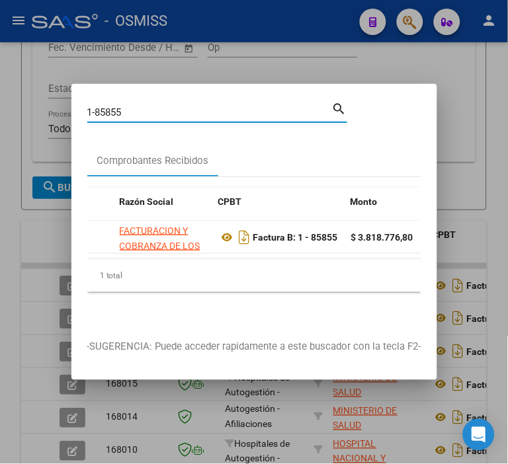
click at [202, 109] on input "1-85855" at bounding box center [209, 112] width 245 height 12
click at [206, 108] on input "1-85855" at bounding box center [209, 112] width 245 height 12
type input "1625-4039"
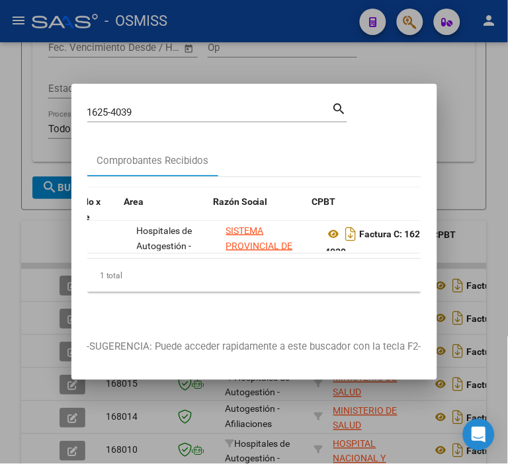
scroll to position [0, 206]
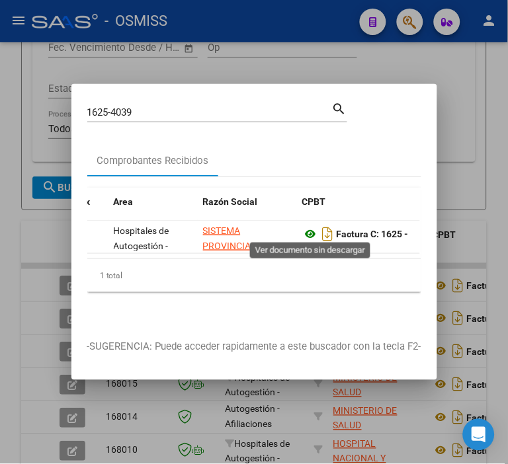
click at [311, 231] on icon at bounding box center [310, 234] width 17 height 16
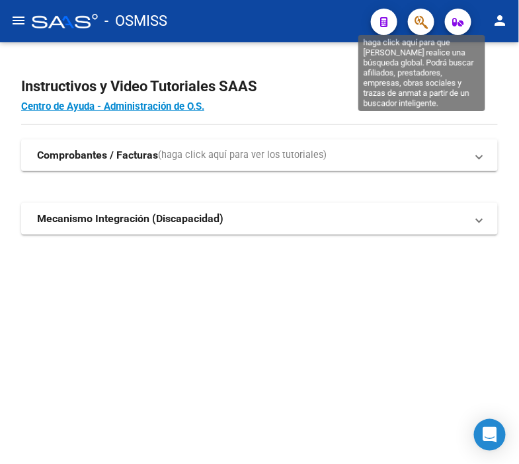
click at [426, 15] on icon "button" at bounding box center [421, 22] width 13 height 15
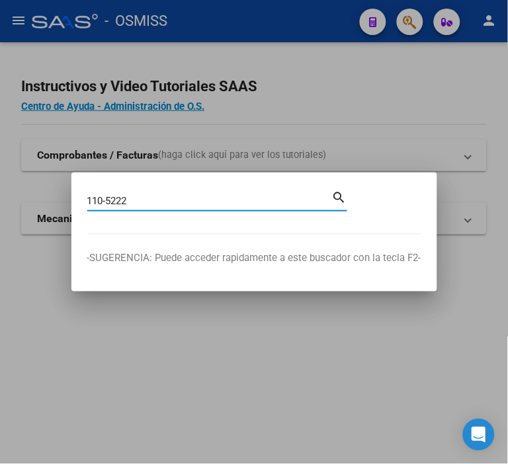
type input "110-5222"
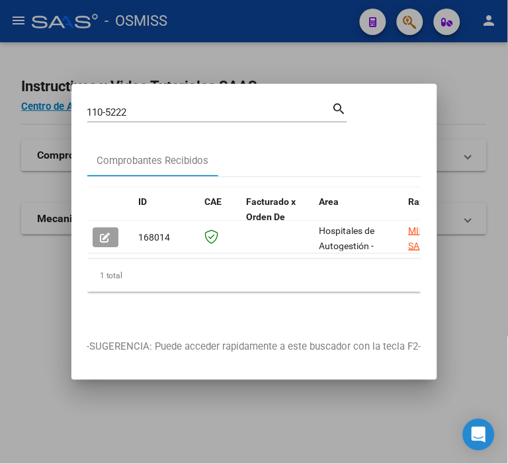
drag, startPoint x: 123, startPoint y: 263, endPoint x: 144, endPoint y: 263, distance: 21.2
click at [144, 263] on div "1 total" at bounding box center [254, 275] width 334 height 33
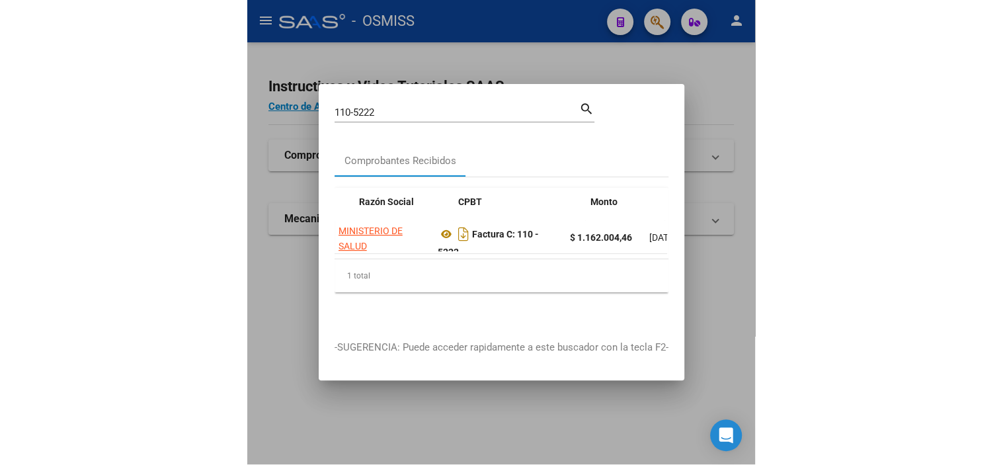
scroll to position [0, 372]
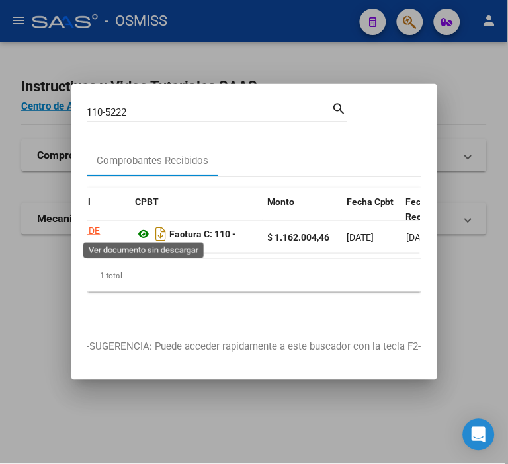
click at [147, 229] on icon at bounding box center [144, 234] width 17 height 16
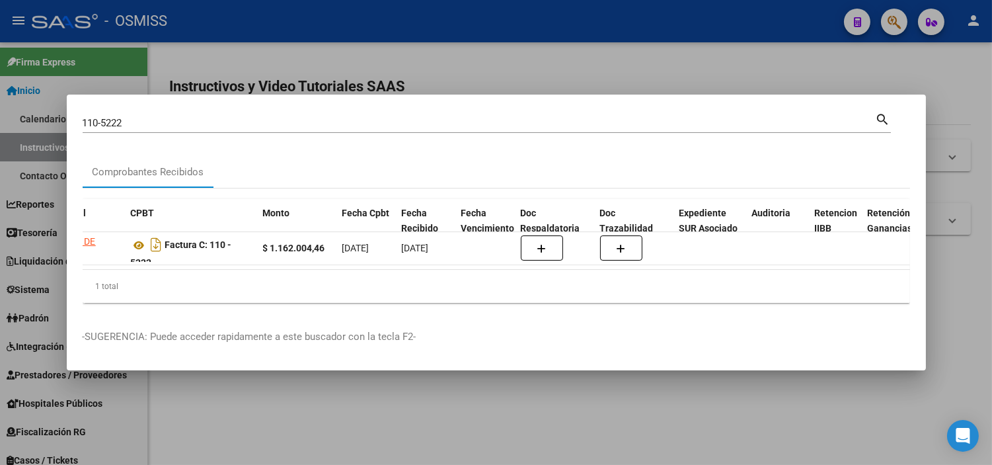
click at [265, 58] on div at bounding box center [496, 232] width 992 height 465
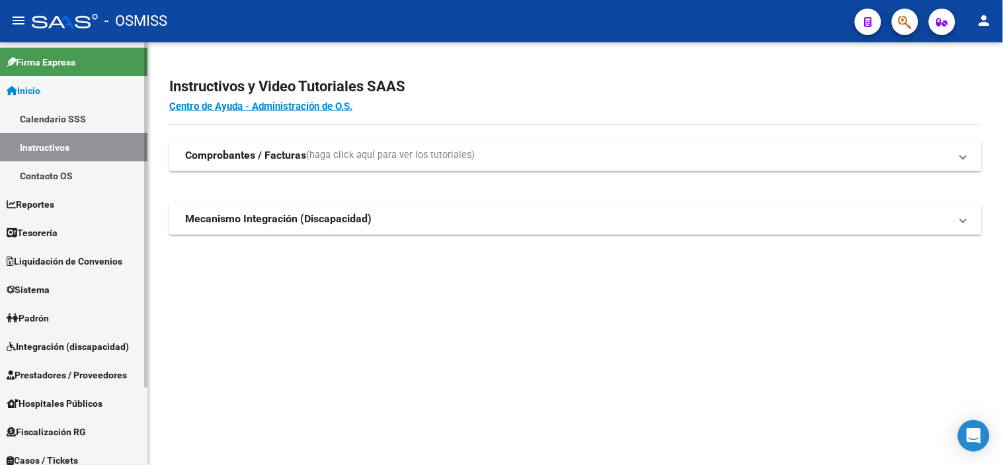
click at [65, 230] on link "Tesorería" at bounding box center [73, 232] width 147 height 28
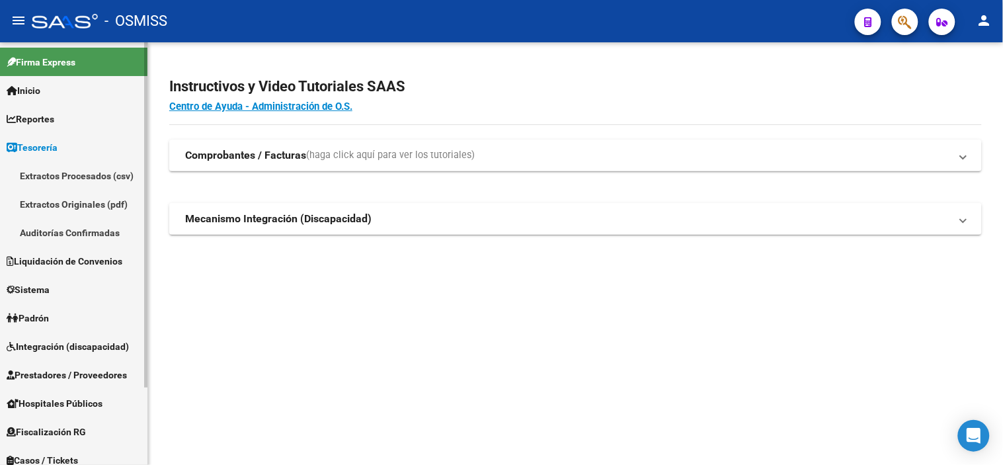
click at [65, 230] on link "Auditorías Confirmadas" at bounding box center [73, 232] width 147 height 28
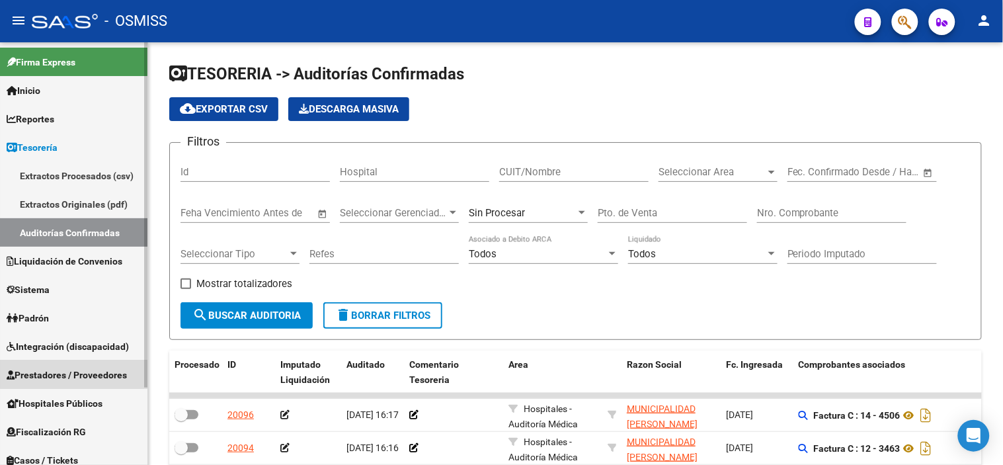
click at [81, 366] on link "Prestadores / Proveedores" at bounding box center [73, 374] width 147 height 28
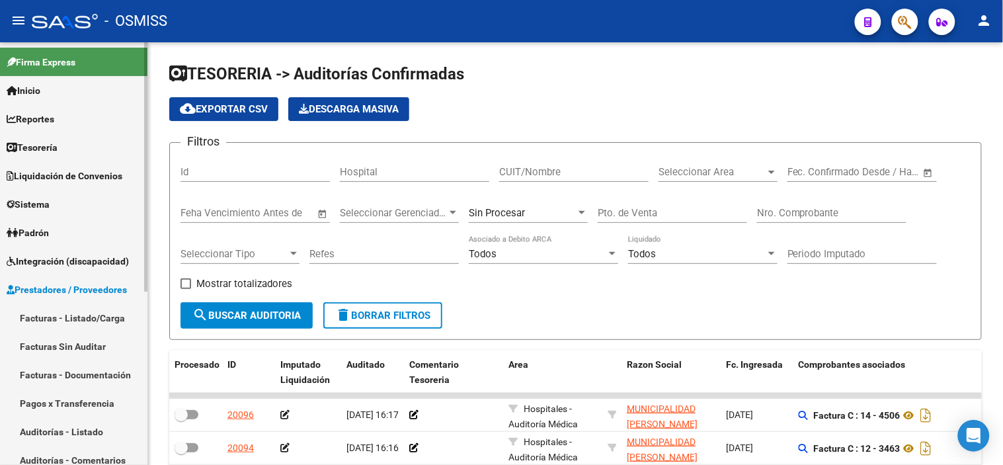
click at [93, 319] on link "Facturas - Listado/Carga" at bounding box center [73, 317] width 147 height 28
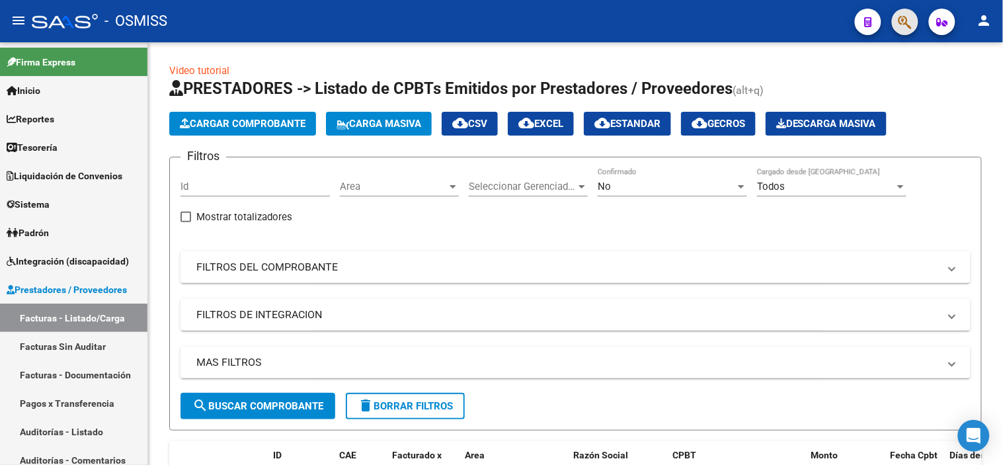
click at [518, 21] on button "button" at bounding box center [905, 22] width 26 height 26
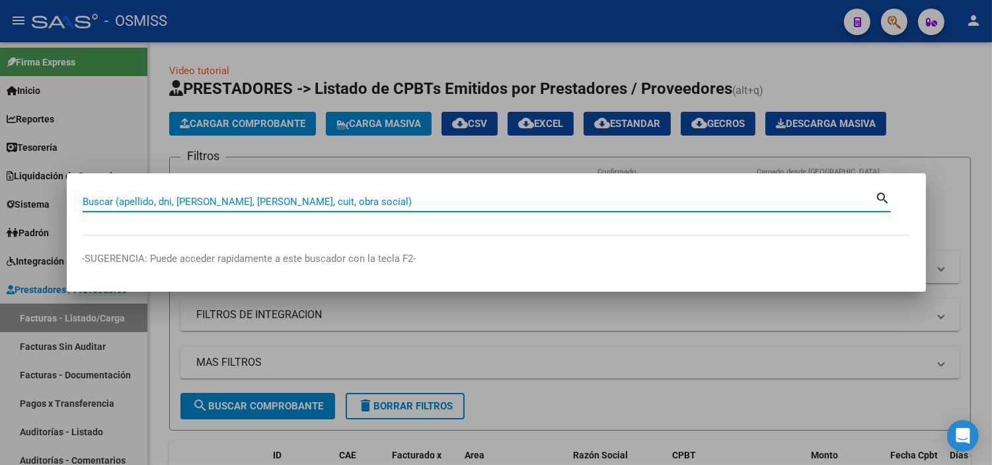
click at [400, 119] on div at bounding box center [496, 232] width 992 height 465
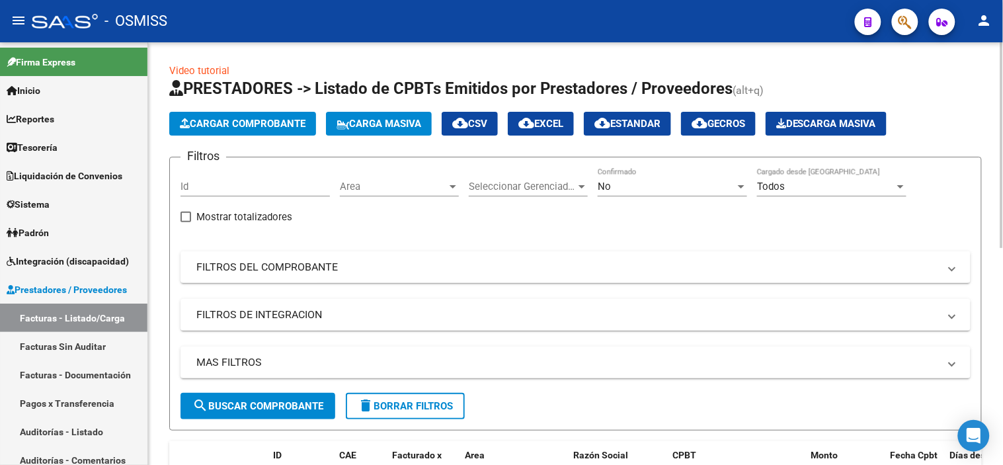
click at [369, 179] on div "Area Area" at bounding box center [399, 182] width 119 height 28
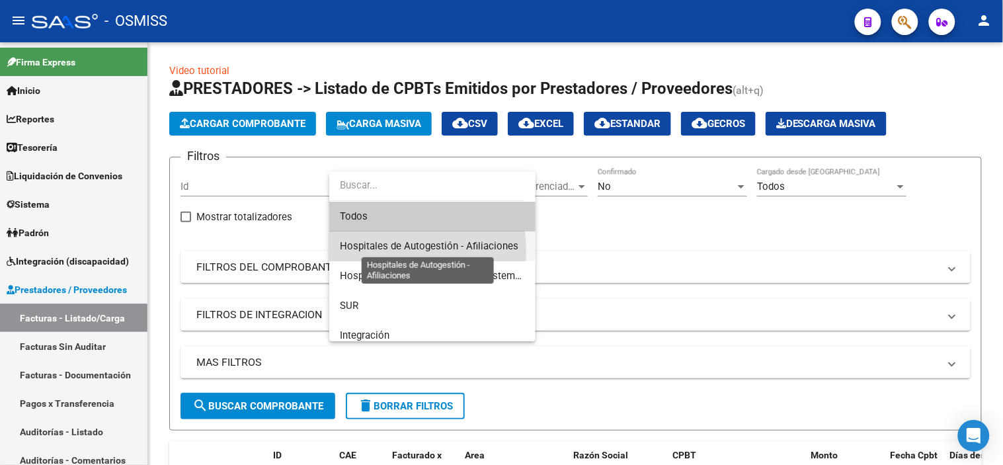
click at [388, 251] on span "Hospitales de Autogestión - Afiliaciones" at bounding box center [429, 246] width 179 height 12
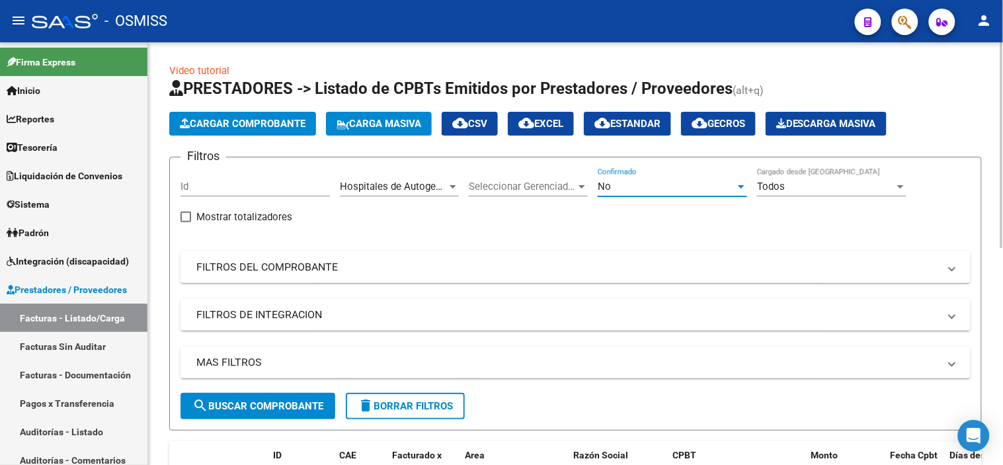
click at [518, 188] on div "No" at bounding box center [667, 187] width 138 height 12
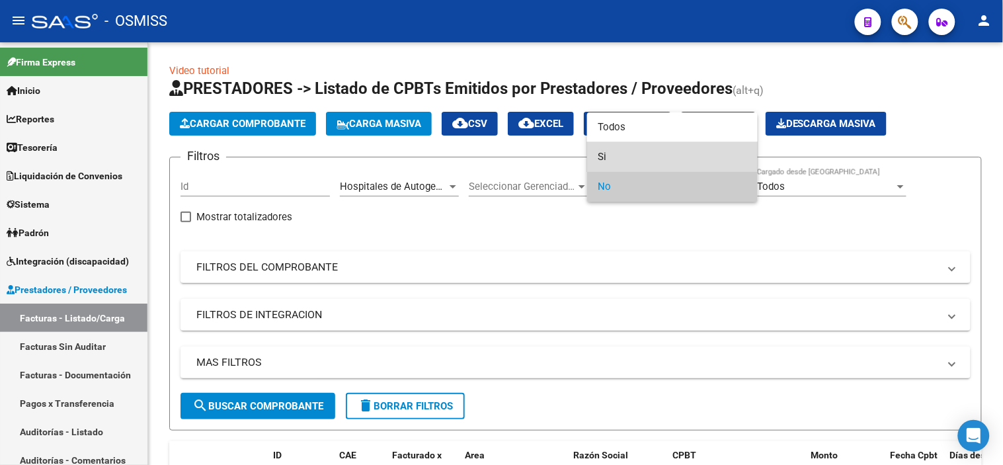
click at [518, 147] on span "Si" at bounding box center [672, 157] width 149 height 30
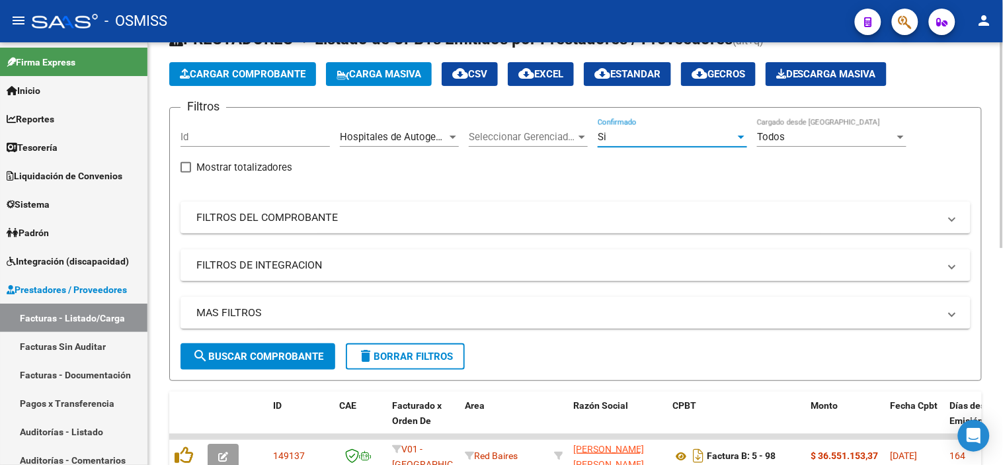
scroll to position [73, 0]
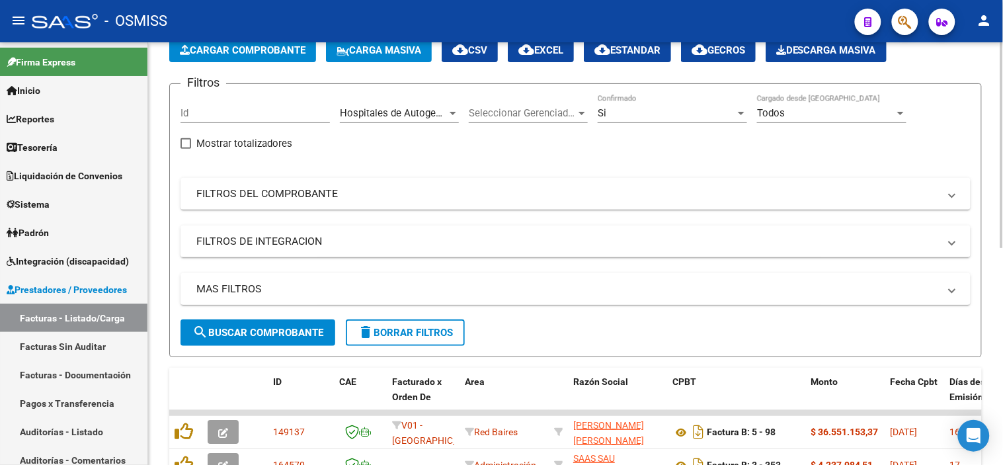
click at [456, 294] on mat-panel-title "MAS FILTROS" at bounding box center [567, 289] width 743 height 15
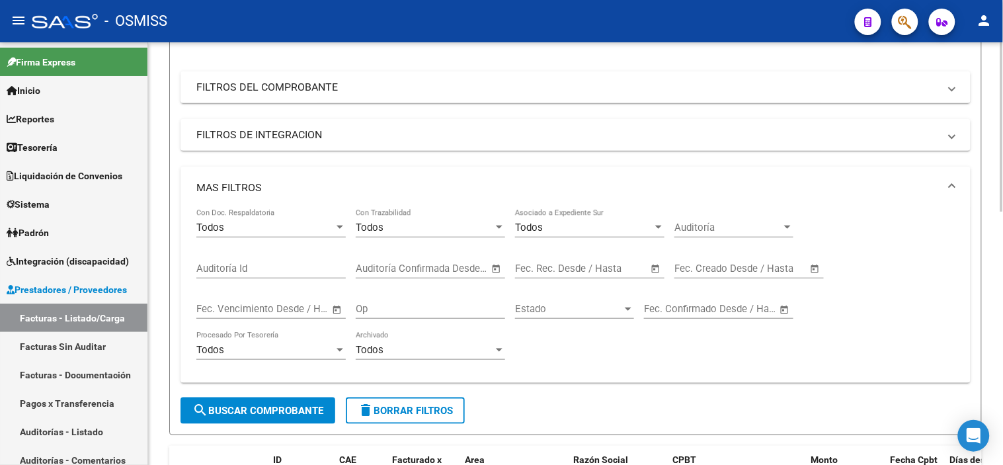
scroll to position [220, 0]
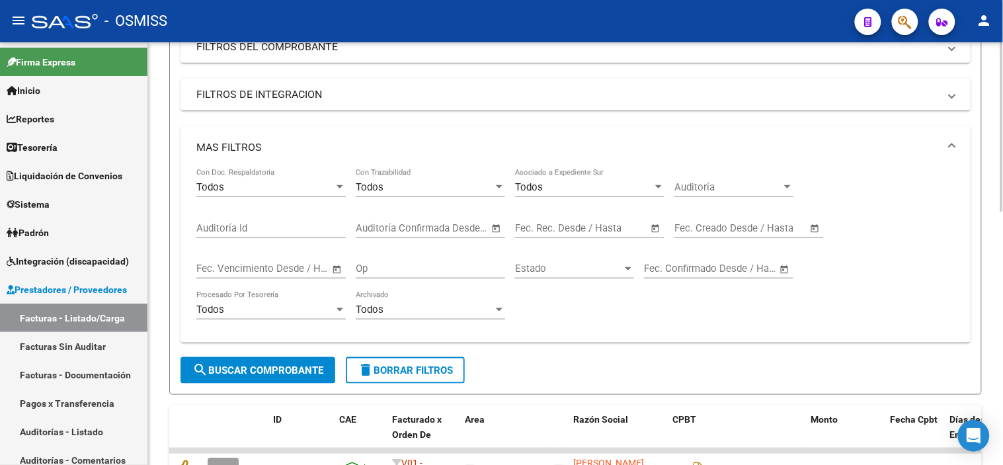
click at [518, 226] on input "text" at bounding box center [613, 228] width 64 height 12
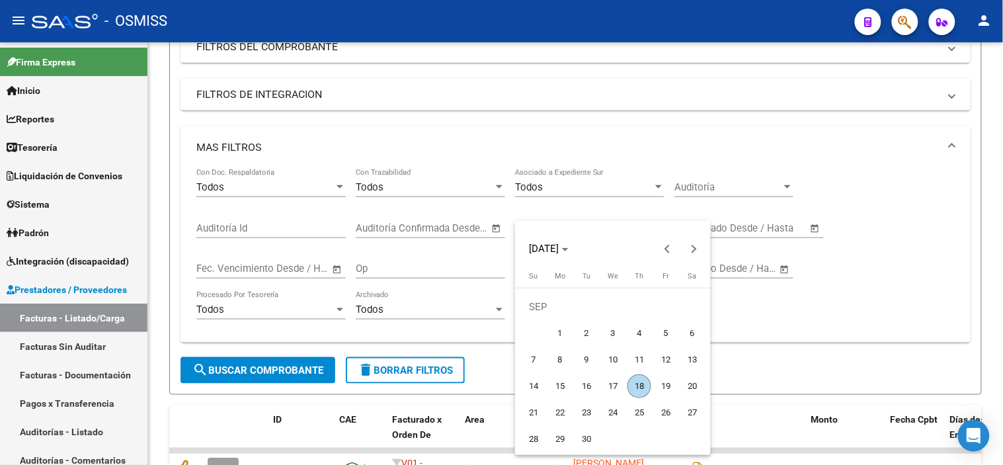
click at [518, 380] on span "18" at bounding box center [639, 386] width 24 height 24
type input "[DATE]"
click at [518, 380] on span "18" at bounding box center [639, 386] width 24 height 24
type input "[DATE]"
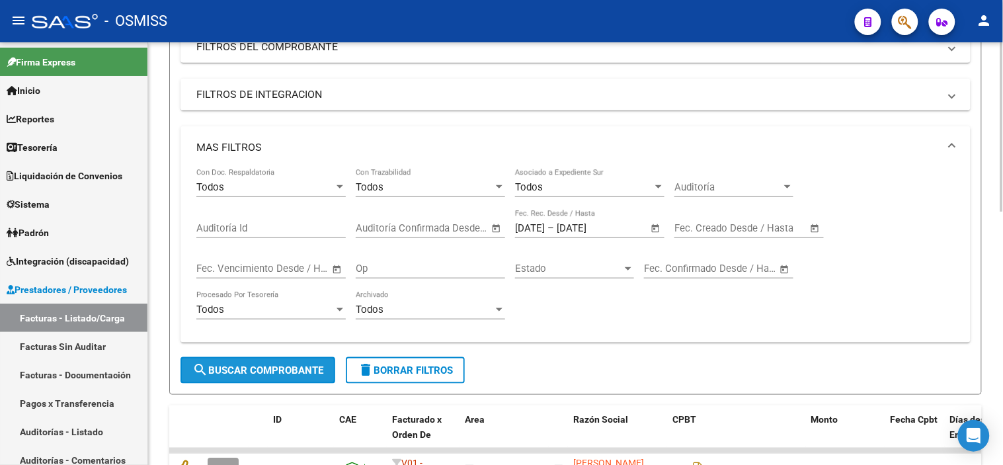
click at [239, 374] on span "search Buscar Comprobante" at bounding box center [257, 370] width 131 height 12
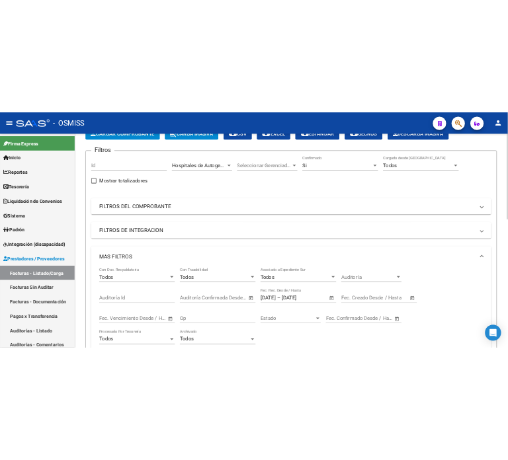
scroll to position [0, 0]
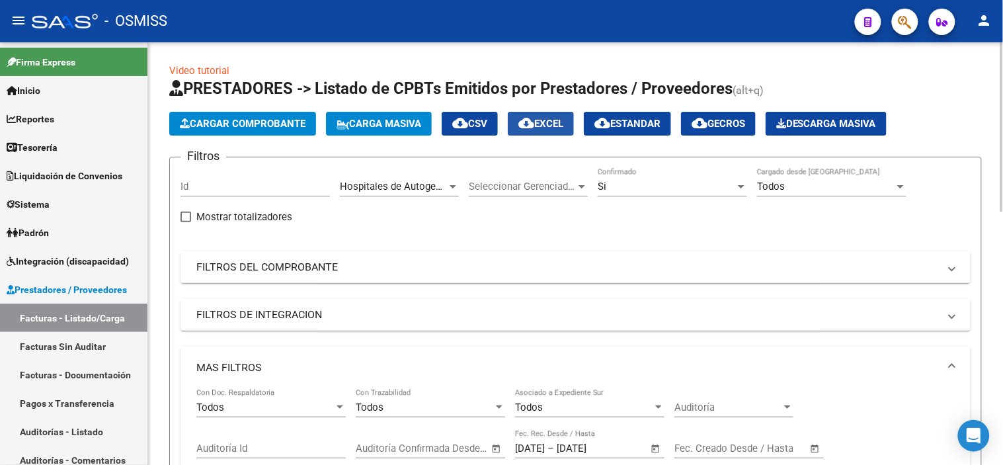
click at [518, 123] on span "cloud_download EXCEL" at bounding box center [540, 124] width 45 height 12
click at [518, 15] on button "button" at bounding box center [905, 22] width 26 height 26
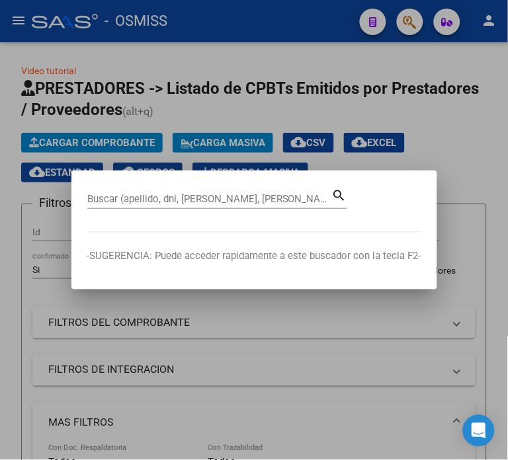
drag, startPoint x: 198, startPoint y: 213, endPoint x: 196, endPoint y: 200, distance: 13.5
click at [196, 204] on div "Buscar (apellido, dni, [PERSON_NAME], nro traspaso, cuit, obra social) search" at bounding box center [217, 203] width 260 height 35
click at [196, 200] on input "Buscar (apellido, dni, [PERSON_NAME], [PERSON_NAME], cuit, obra social)" at bounding box center [209, 199] width 245 height 12
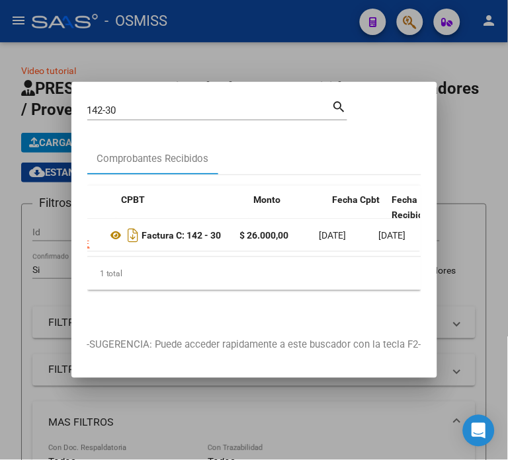
scroll to position [0, 380]
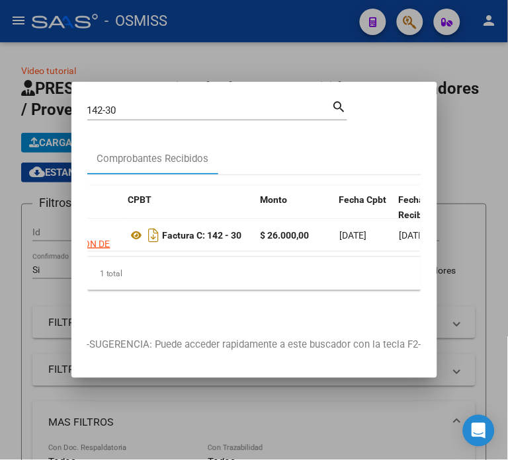
click at [128, 234] on datatable-body-cell "Factura C: 142 - 30" at bounding box center [189, 235] width 132 height 32
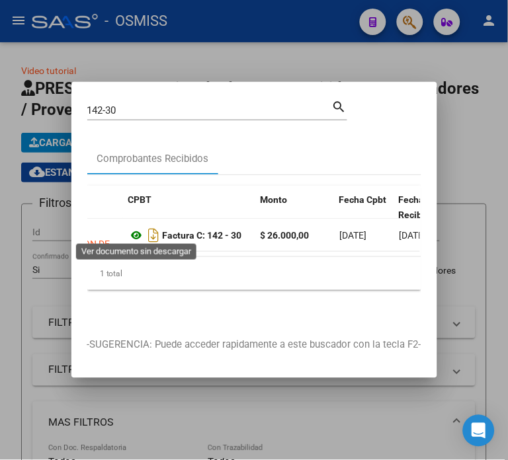
click at [134, 237] on icon at bounding box center [136, 235] width 17 height 16
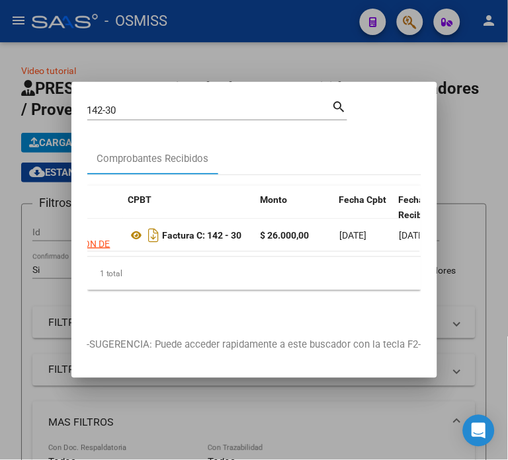
click at [144, 104] on input "142-30" at bounding box center [209, 110] width 245 height 12
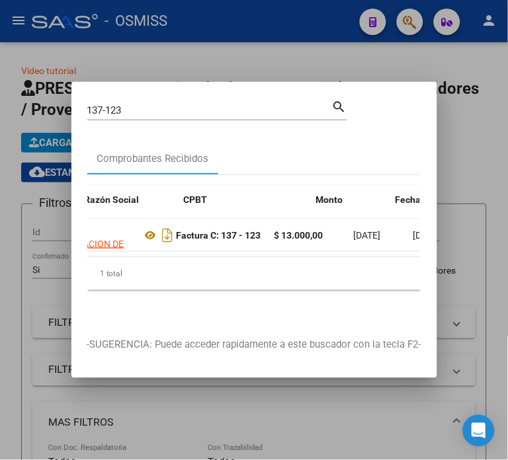
scroll to position [0, 311]
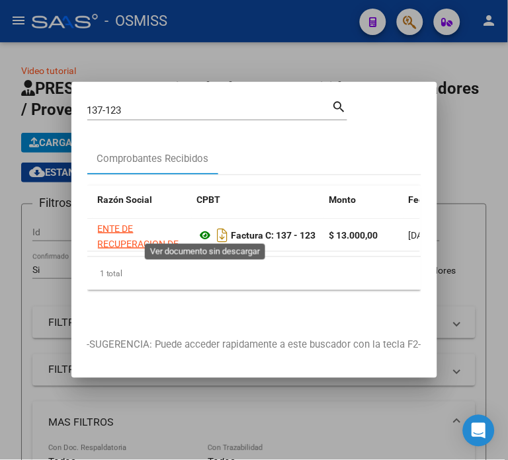
click at [200, 228] on icon at bounding box center [205, 235] width 17 height 16
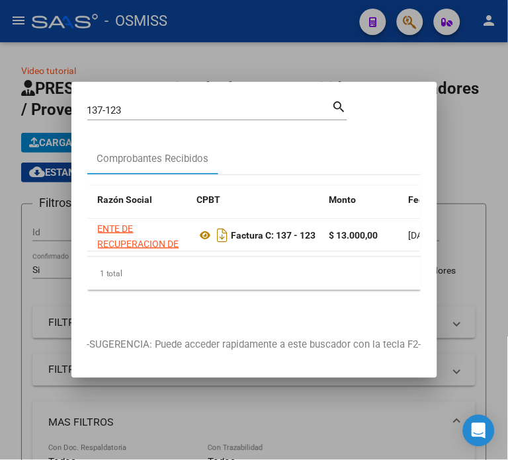
click at [148, 106] on input "137-123" at bounding box center [209, 110] width 245 height 12
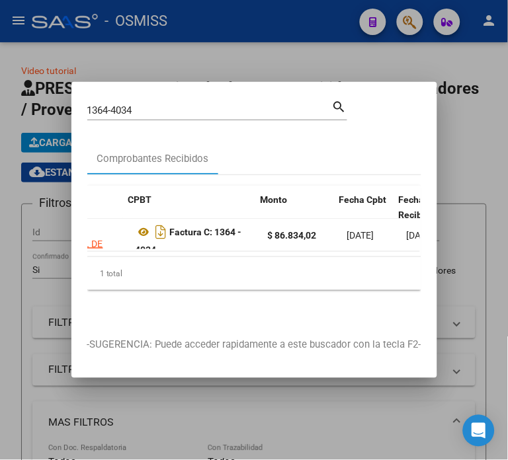
scroll to position [0, 380]
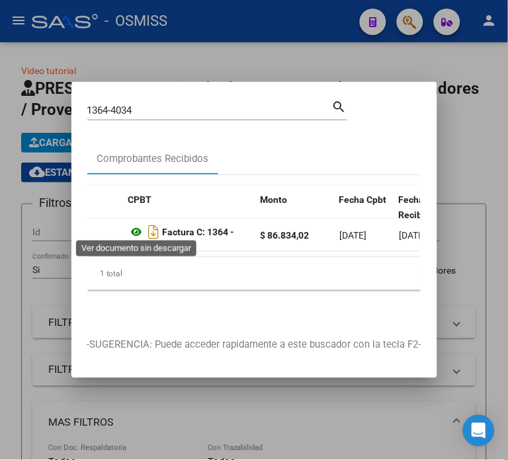
click at [140, 226] on icon at bounding box center [136, 232] width 17 height 16
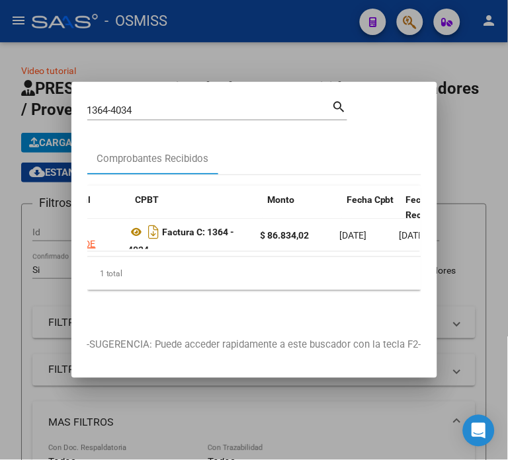
scroll to position [0, 366]
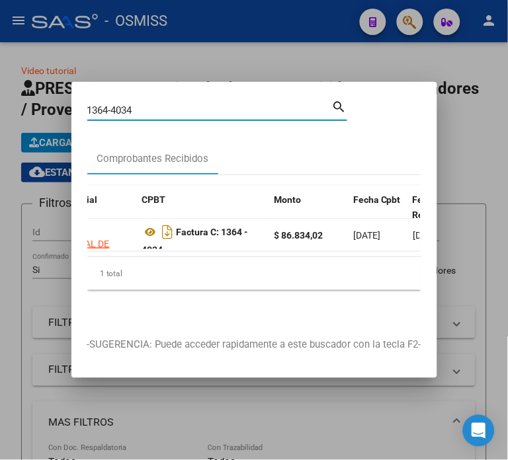
click at [194, 104] on input "1364-4034" at bounding box center [209, 110] width 245 height 12
click at [174, 104] on input "1364-4034" at bounding box center [209, 110] width 245 height 12
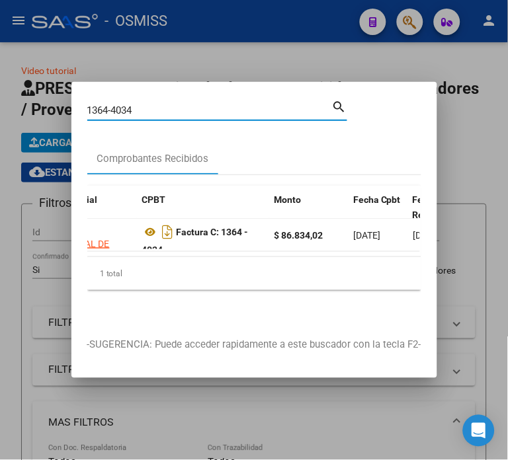
click at [174, 104] on input "1364-4034" at bounding box center [209, 110] width 245 height 12
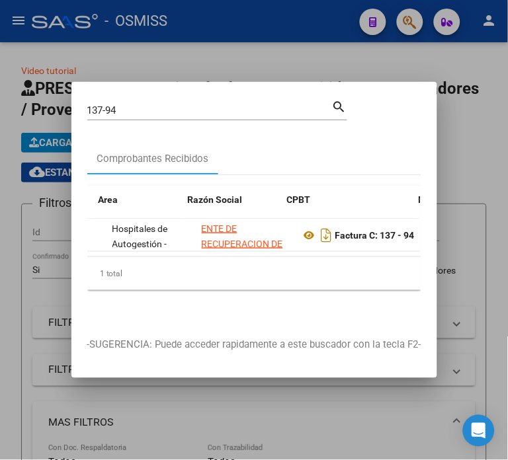
scroll to position [0, 282]
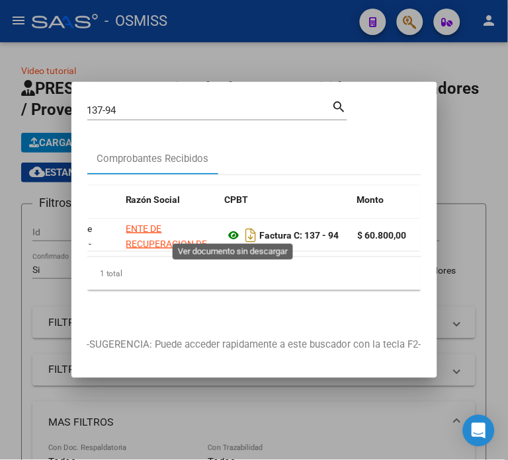
click at [233, 229] on icon at bounding box center [233, 235] width 17 height 16
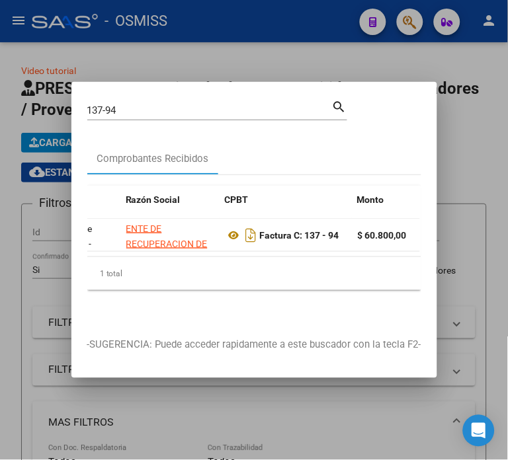
click at [190, 104] on input "137-94" at bounding box center [209, 110] width 245 height 12
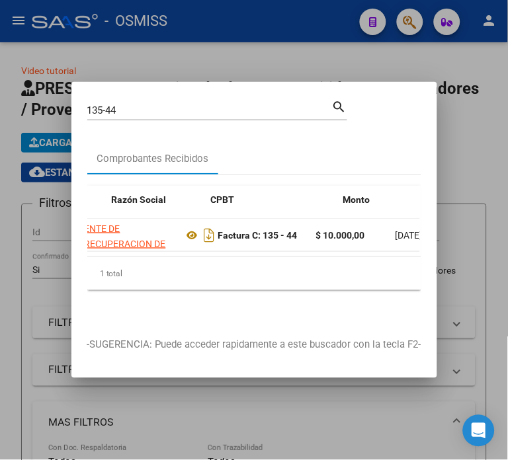
scroll to position [0, 372]
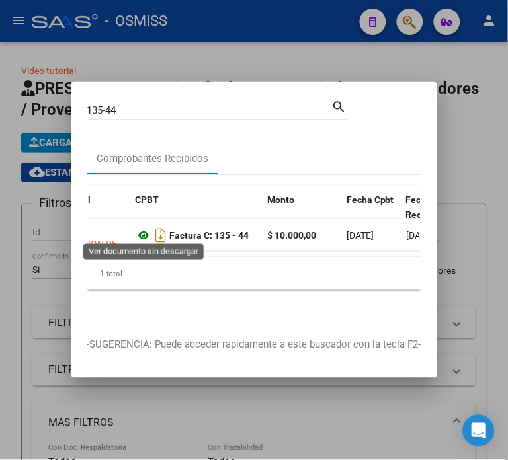
click at [143, 230] on icon at bounding box center [144, 235] width 17 height 16
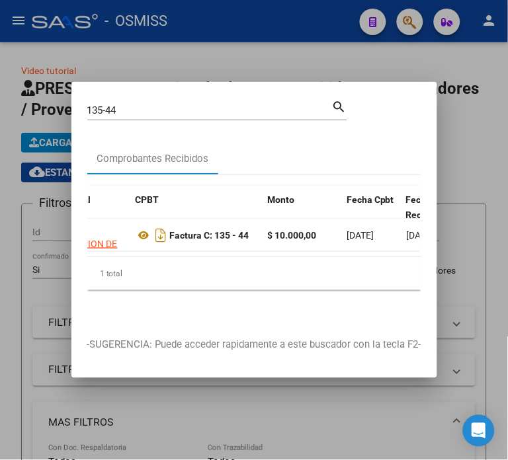
click at [201, 104] on input "135-44" at bounding box center [209, 110] width 245 height 12
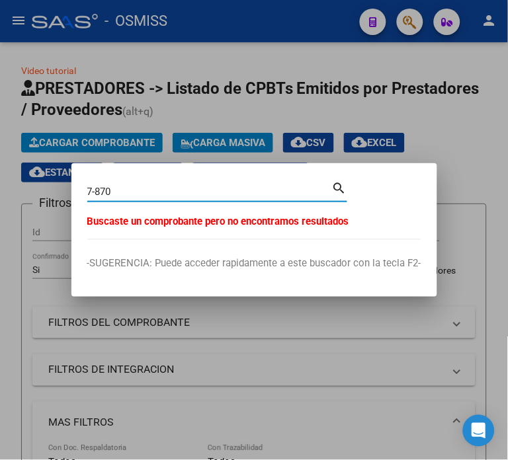
click at [94, 190] on input "7-870" at bounding box center [209, 192] width 245 height 12
click at [163, 195] on input "7-870" at bounding box center [209, 192] width 245 height 12
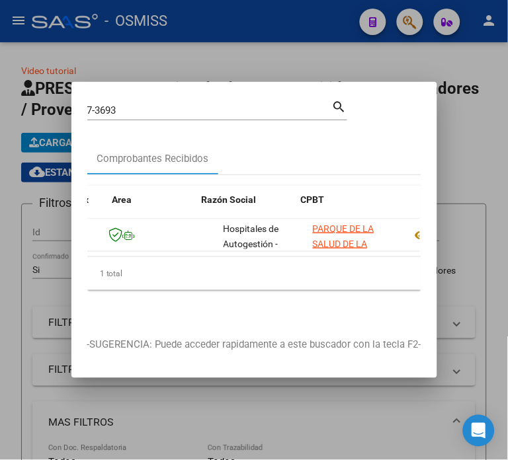
scroll to position [0, 276]
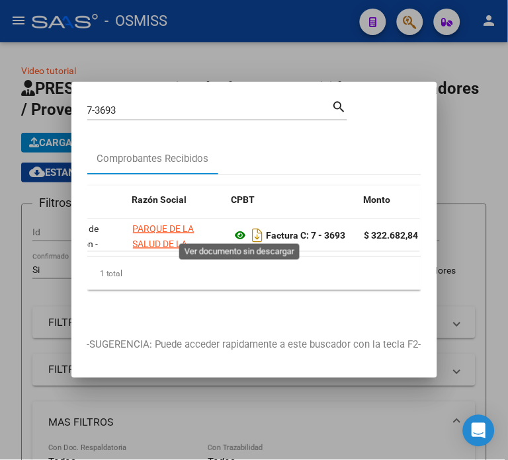
click at [243, 228] on icon at bounding box center [240, 235] width 17 height 16
click at [240, 233] on icon at bounding box center [240, 235] width 17 height 16
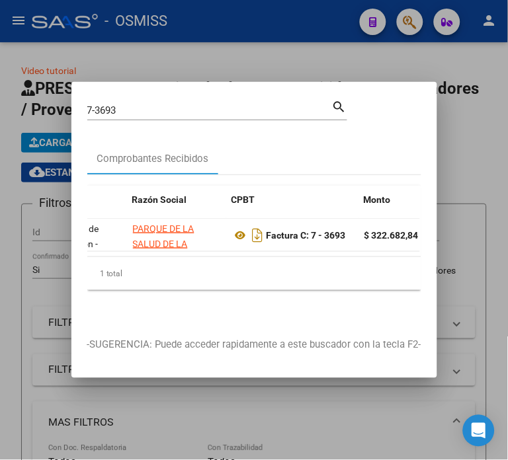
click at [132, 106] on input "7-3693" at bounding box center [209, 110] width 245 height 12
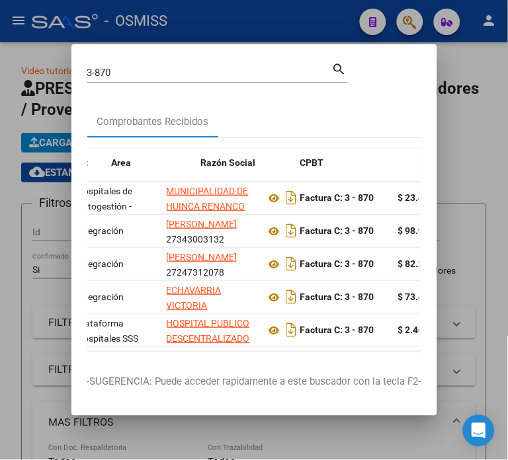
scroll to position [0, 249]
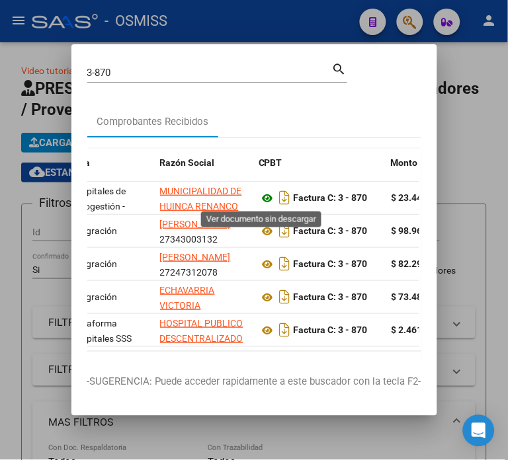
click at [263, 200] on icon at bounding box center [267, 198] width 17 height 16
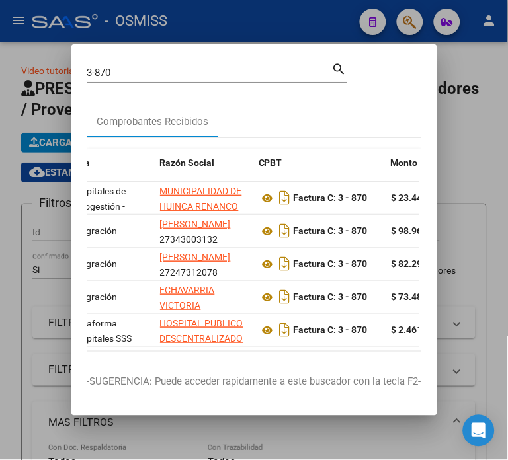
click at [159, 74] on input "3-870" at bounding box center [209, 73] width 245 height 12
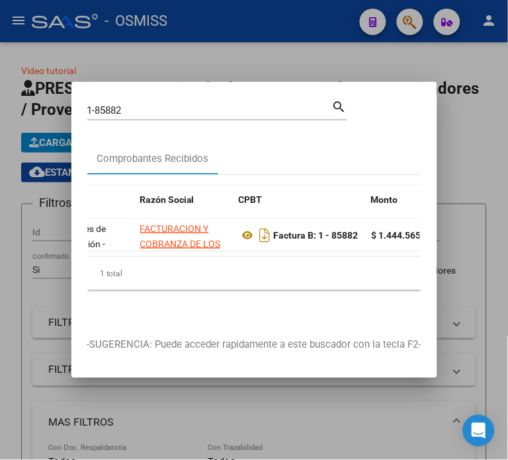
scroll to position [0, 282]
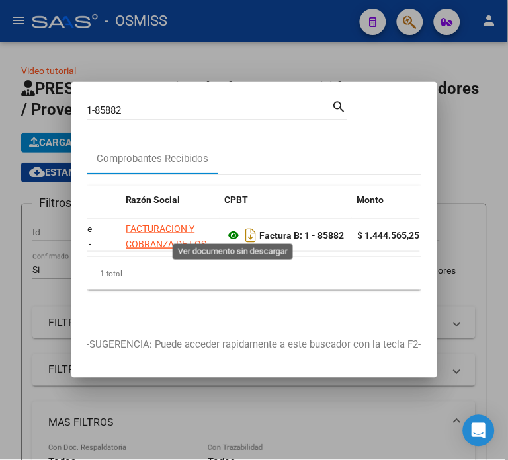
click at [233, 230] on icon at bounding box center [233, 235] width 17 height 16
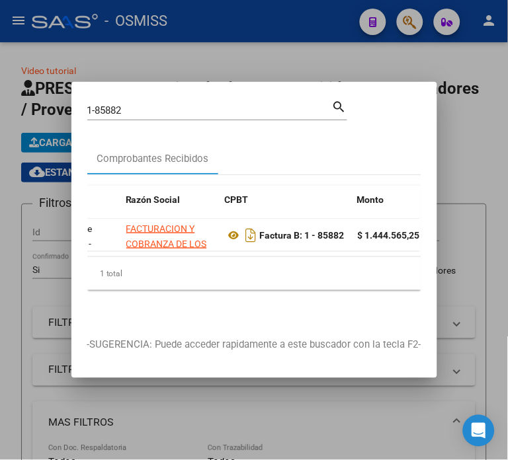
click at [199, 104] on input "1-85882" at bounding box center [209, 110] width 245 height 12
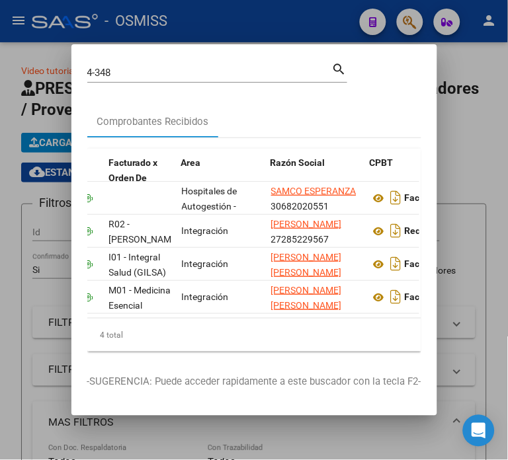
scroll to position [0, 291]
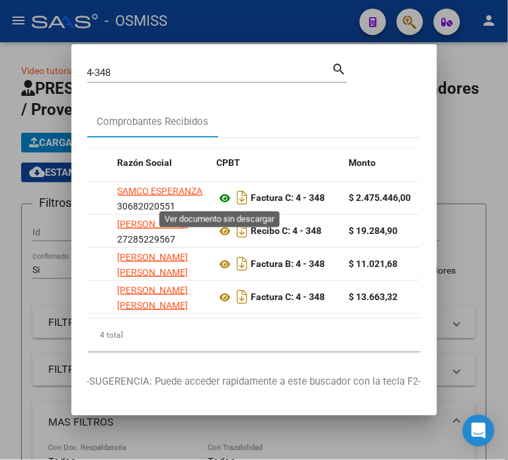
click at [220, 192] on icon at bounding box center [225, 198] width 17 height 16
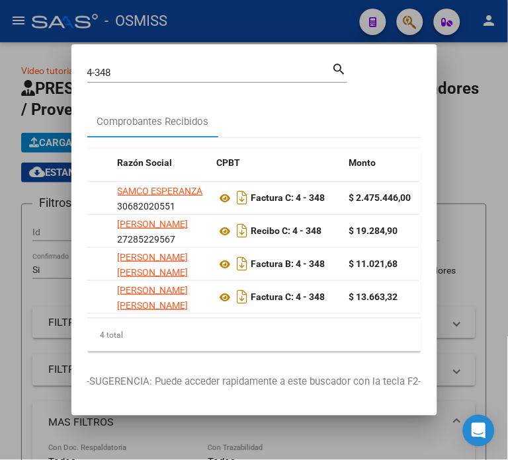
click at [234, 75] on input "4-348" at bounding box center [209, 73] width 245 height 12
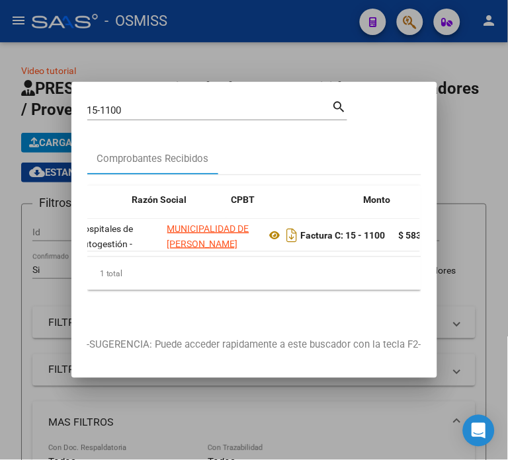
scroll to position [0, 296]
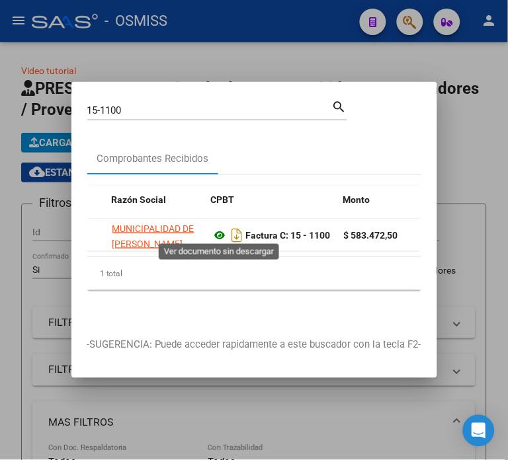
click at [220, 229] on icon at bounding box center [220, 235] width 17 height 16
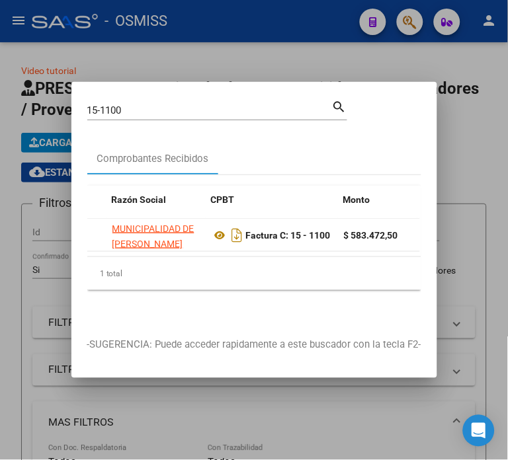
click at [201, 104] on input "15-1100" at bounding box center [209, 110] width 245 height 12
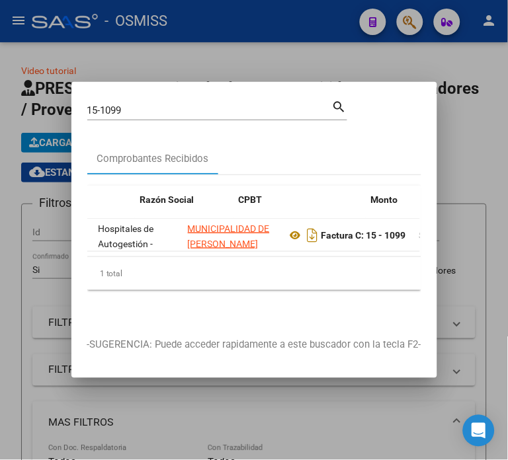
scroll to position [0, 303]
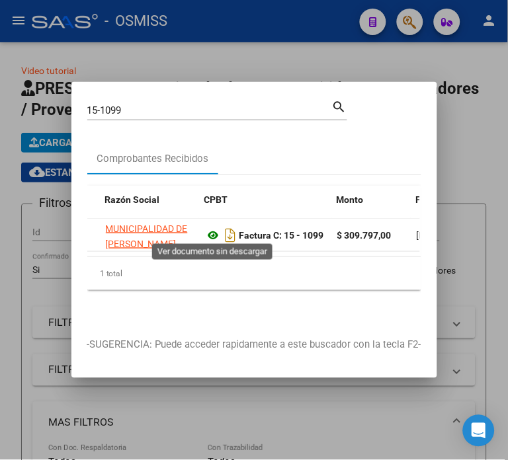
click at [206, 227] on icon at bounding box center [213, 235] width 17 height 16
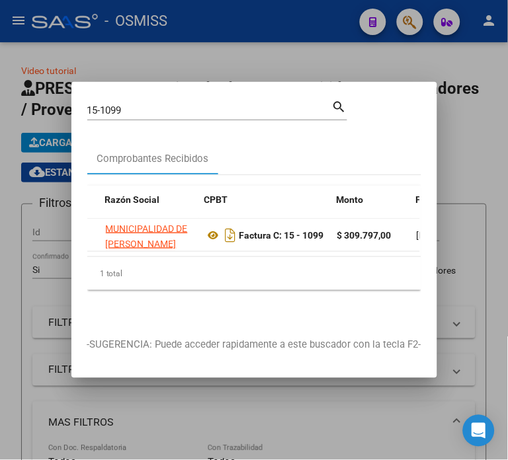
click at [144, 104] on input "15-1099" at bounding box center [209, 110] width 245 height 12
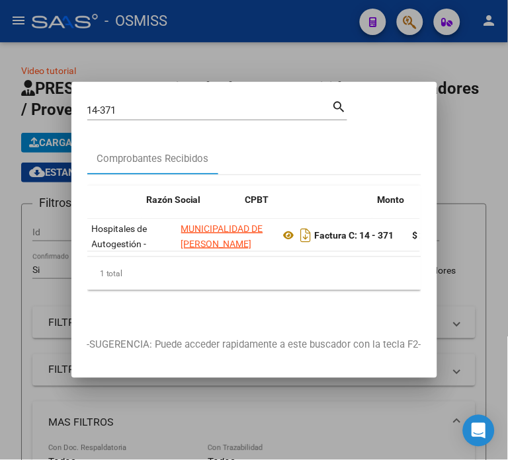
scroll to position [0, 268]
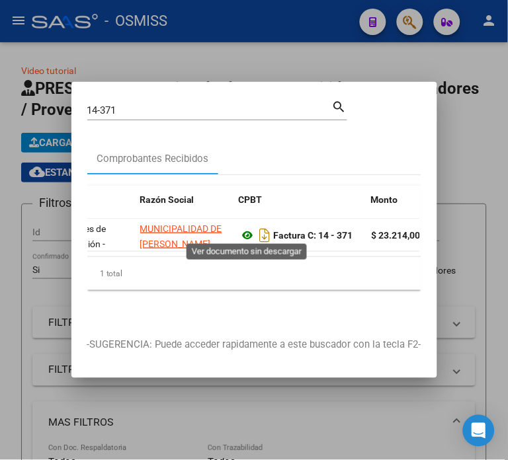
click at [251, 227] on icon at bounding box center [247, 235] width 17 height 16
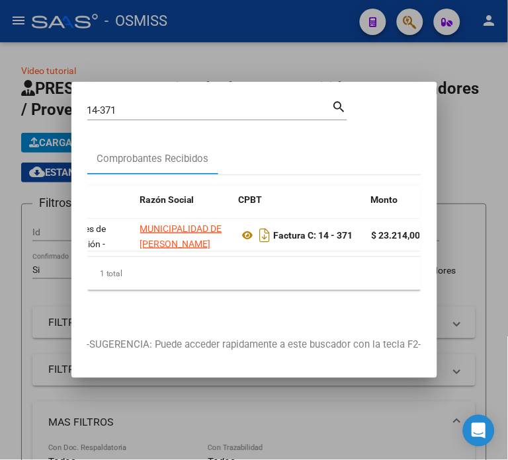
click at [151, 106] on input "14-371" at bounding box center [209, 110] width 245 height 12
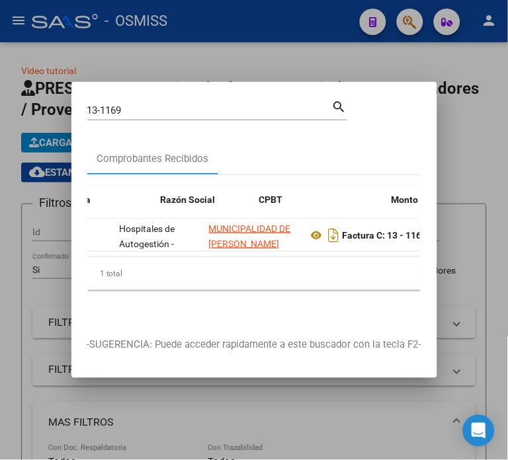
scroll to position [0, 262]
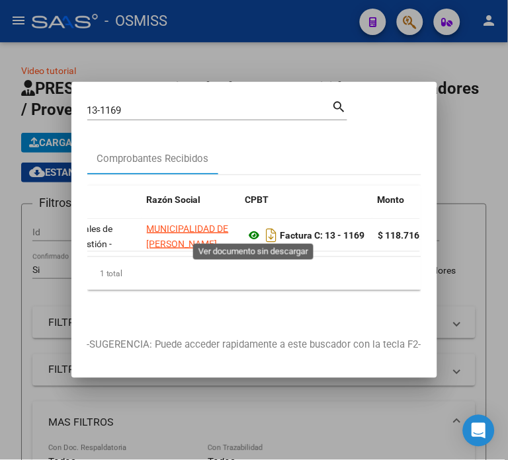
click at [254, 229] on icon at bounding box center [254, 235] width 17 height 16
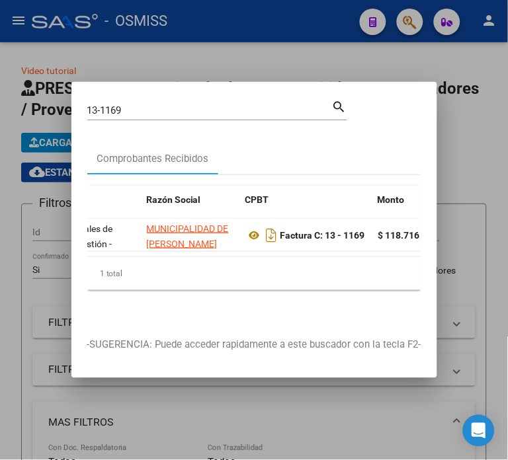
click at [245, 104] on input "13-1169" at bounding box center [209, 110] width 245 height 12
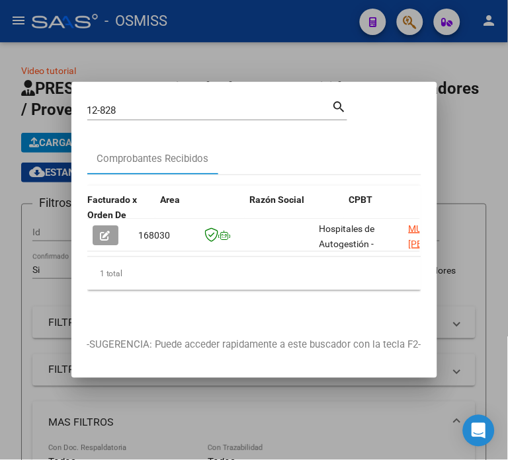
scroll to position [0, 331]
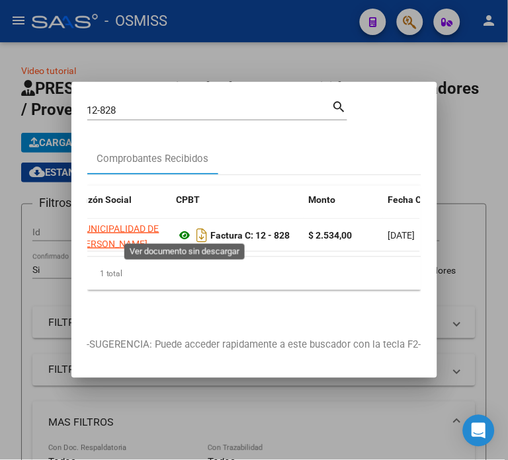
click at [181, 229] on icon at bounding box center [185, 235] width 17 height 16
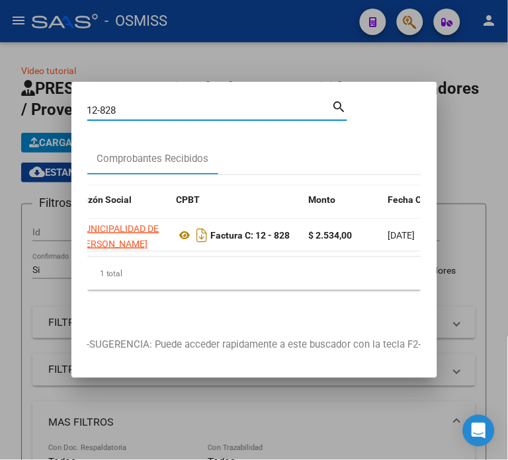
click at [128, 104] on input "12-828" at bounding box center [209, 110] width 245 height 12
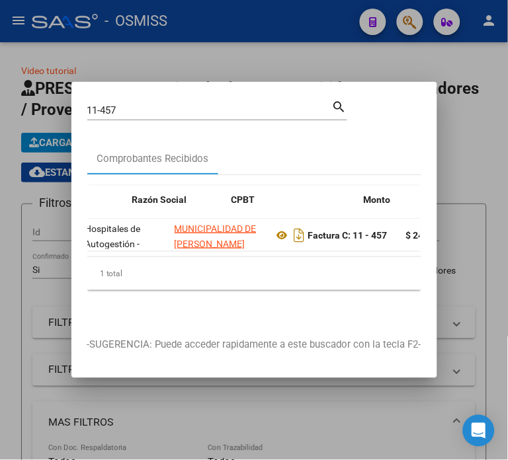
scroll to position [0, 282]
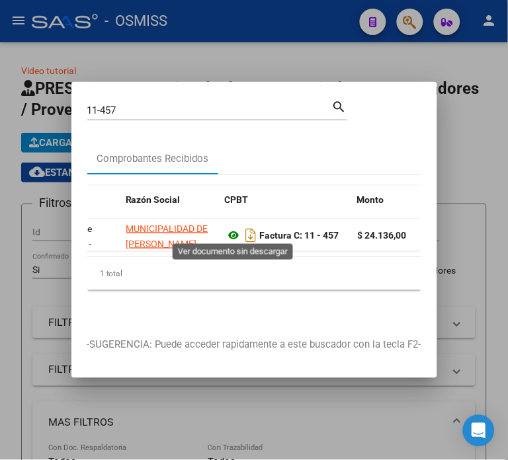
click at [233, 233] on icon at bounding box center [233, 235] width 17 height 16
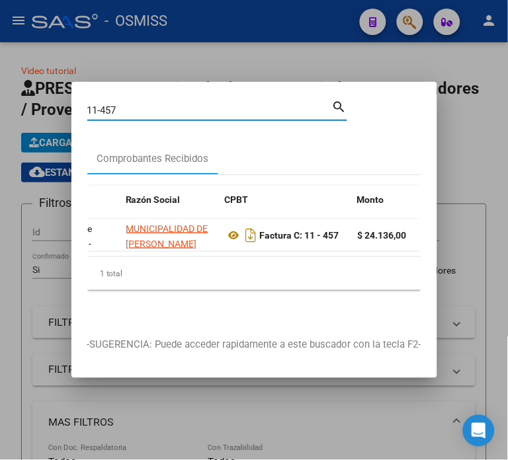
click at [192, 108] on input "11-457" at bounding box center [209, 110] width 245 height 12
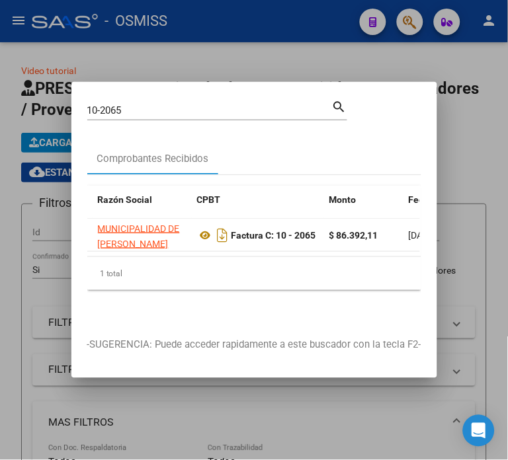
scroll to position [0, 331]
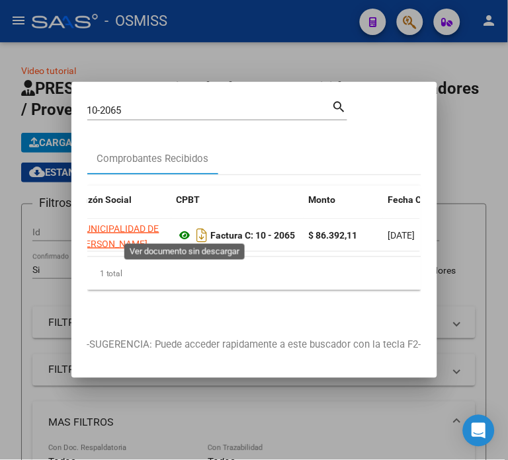
click at [186, 227] on icon at bounding box center [185, 235] width 17 height 16
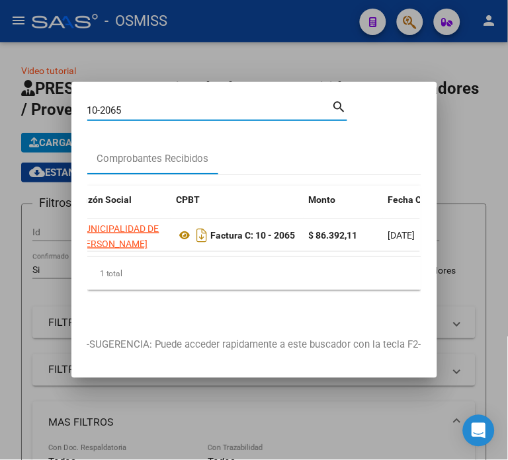
click at [247, 107] on input "10-2065" at bounding box center [209, 110] width 245 height 12
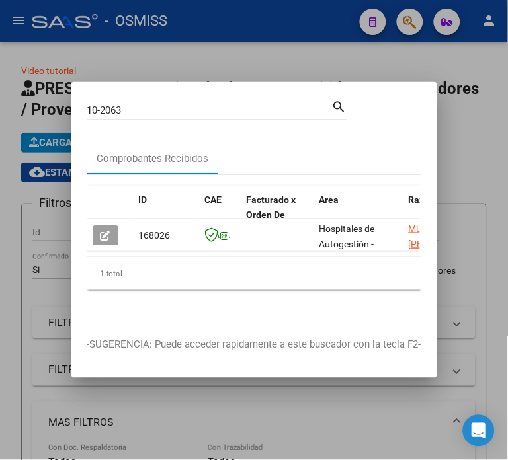
scroll to position [0, 117]
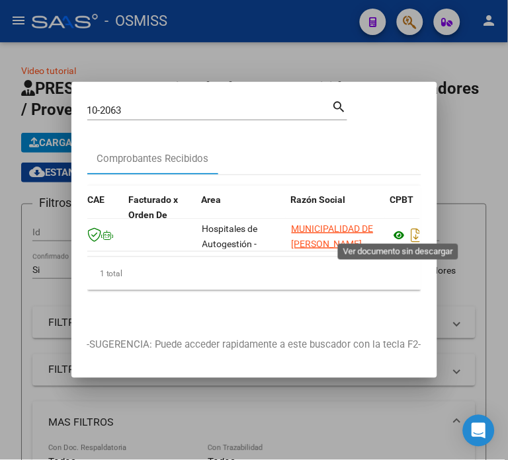
click at [402, 232] on icon at bounding box center [399, 235] width 17 height 16
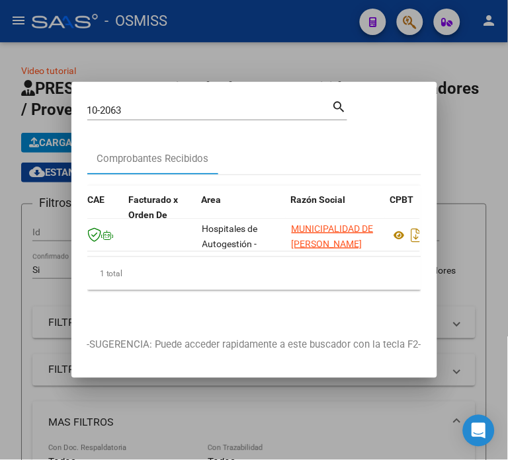
click at [184, 104] on input "10-2063" at bounding box center [209, 110] width 245 height 12
type input "10-2062"
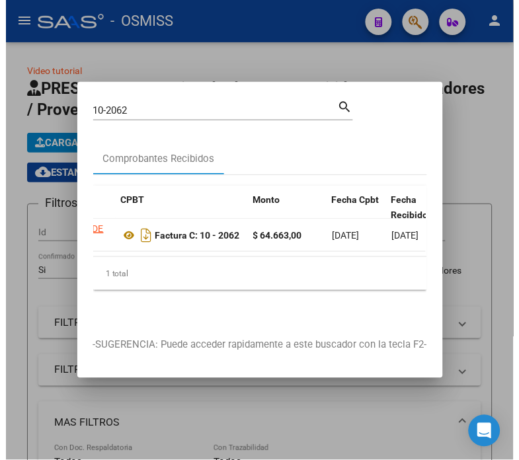
scroll to position [0, 268]
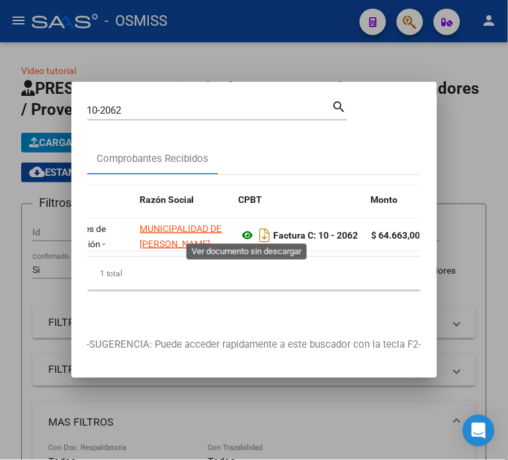
click at [247, 232] on icon at bounding box center [247, 235] width 17 height 16
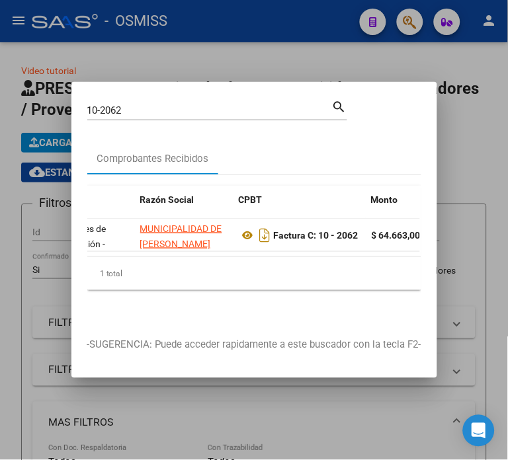
click at [28, 286] on div at bounding box center [254, 230] width 508 height 460
